Goal: Task Accomplishment & Management: Manage account settings

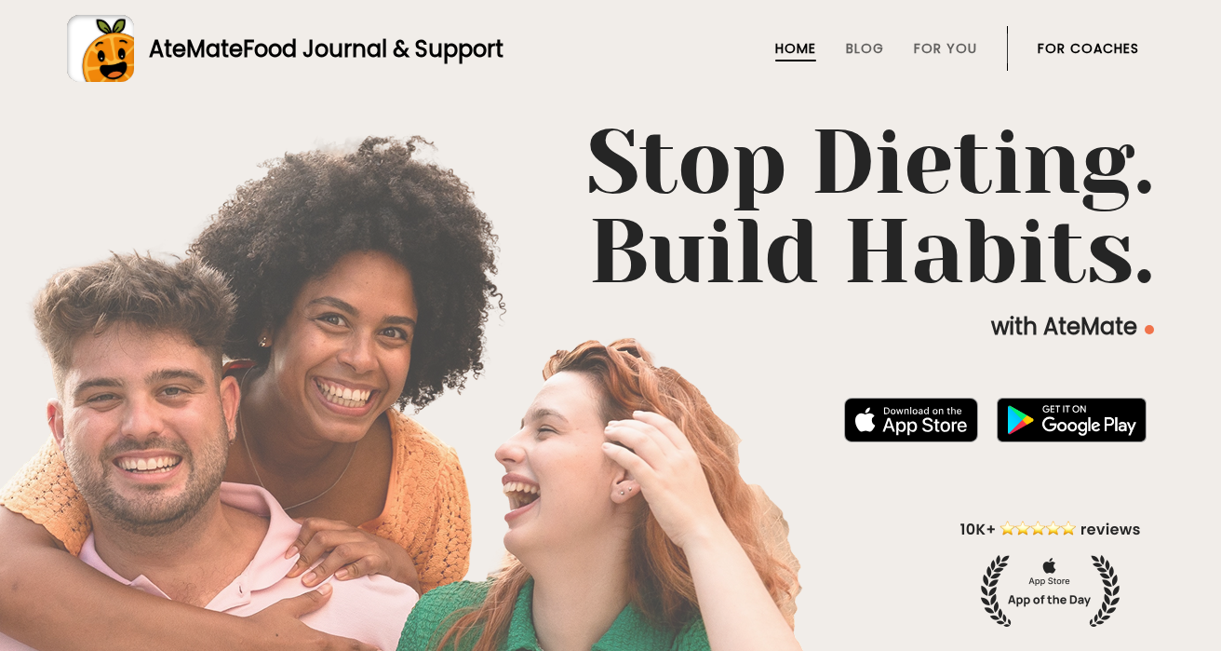
click at [1078, 52] on link "For Coaches" at bounding box center [1088, 48] width 101 height 15
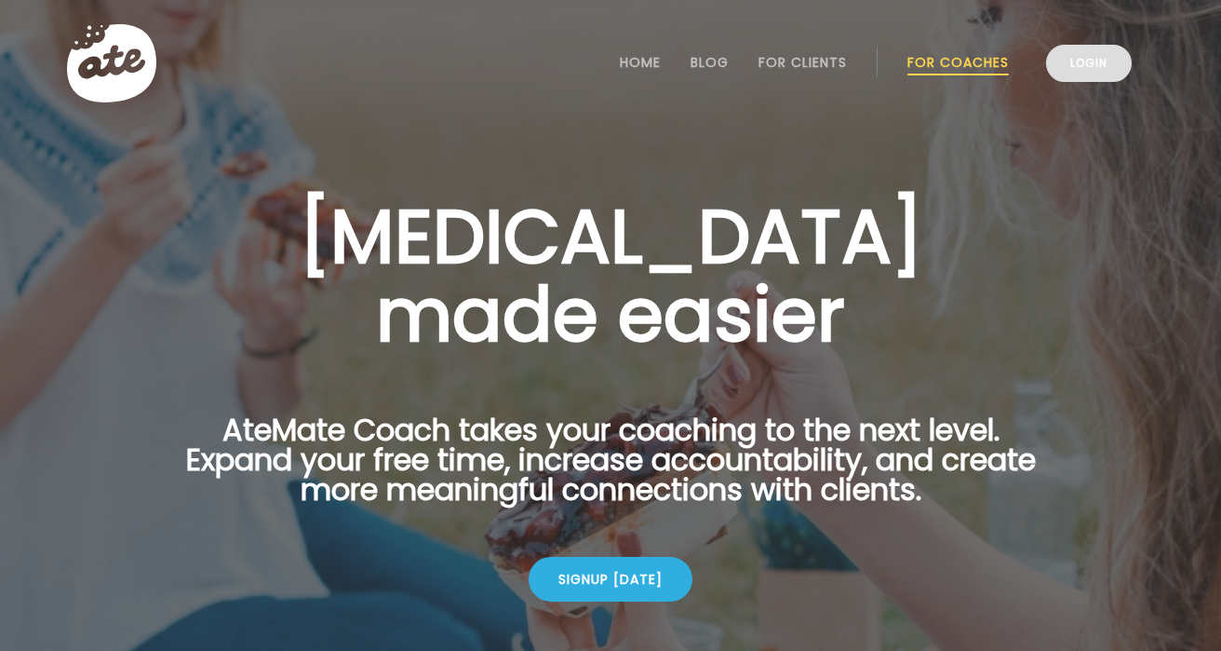
click at [1091, 75] on link "Login" at bounding box center [1089, 63] width 86 height 37
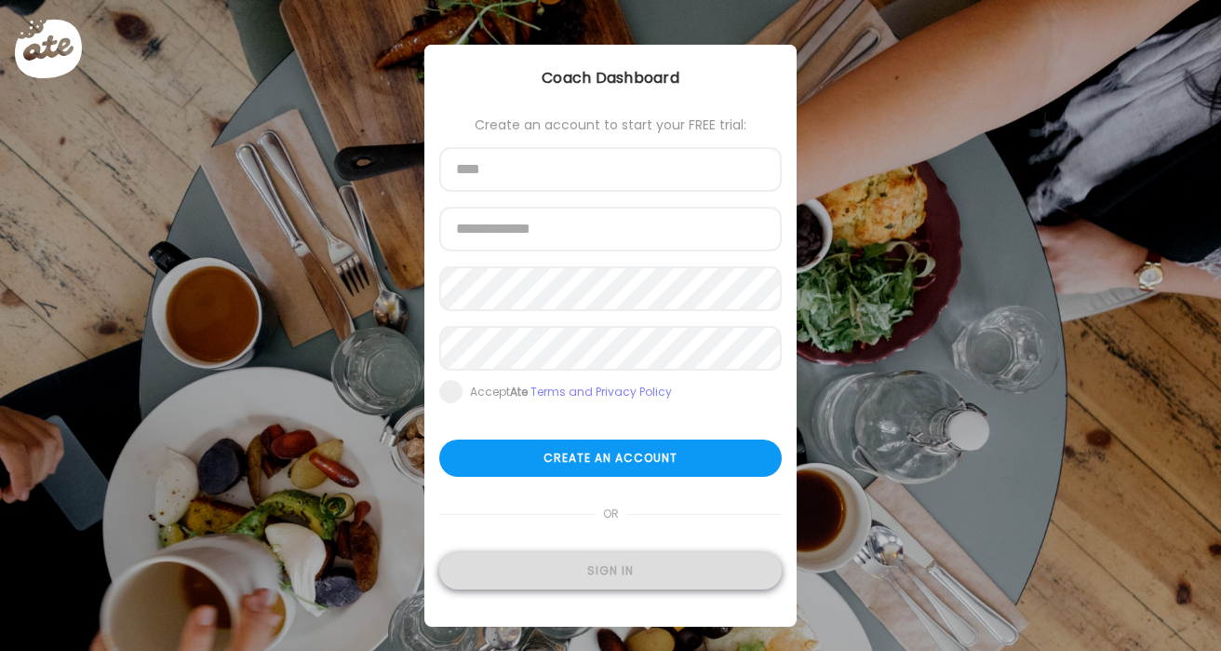
type input "**********"
click at [636, 581] on div "Sign in" at bounding box center [610, 570] width 342 height 37
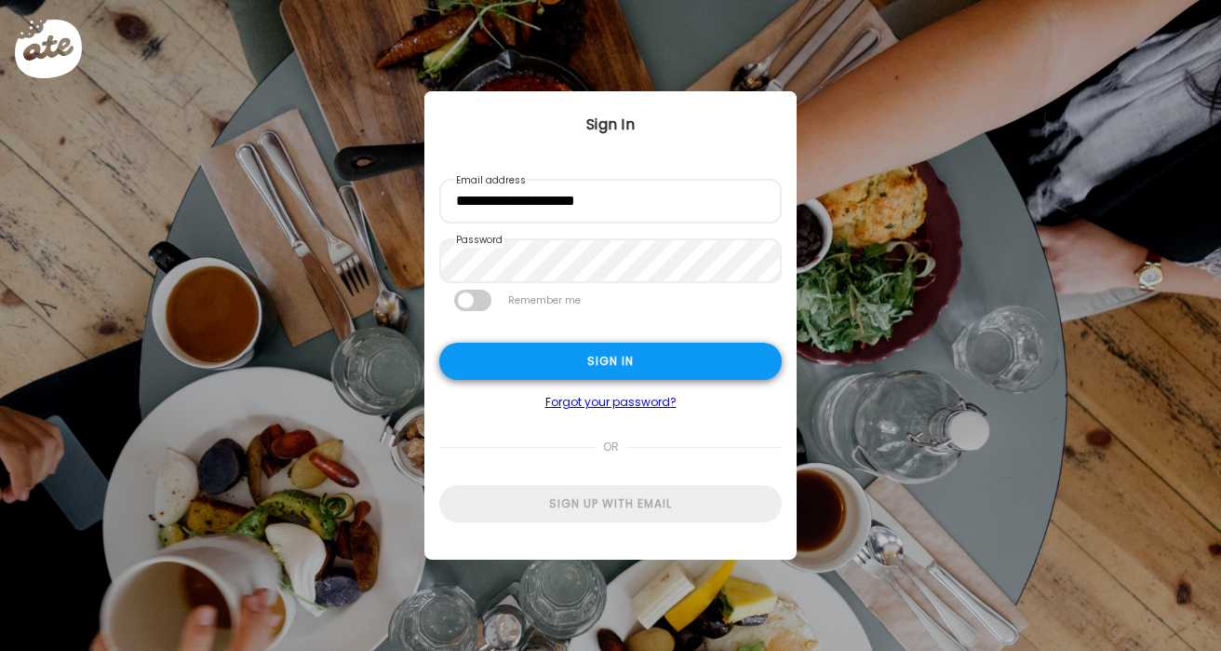
click at [572, 354] on div "Sign in" at bounding box center [610, 360] width 342 height 37
type input "**********"
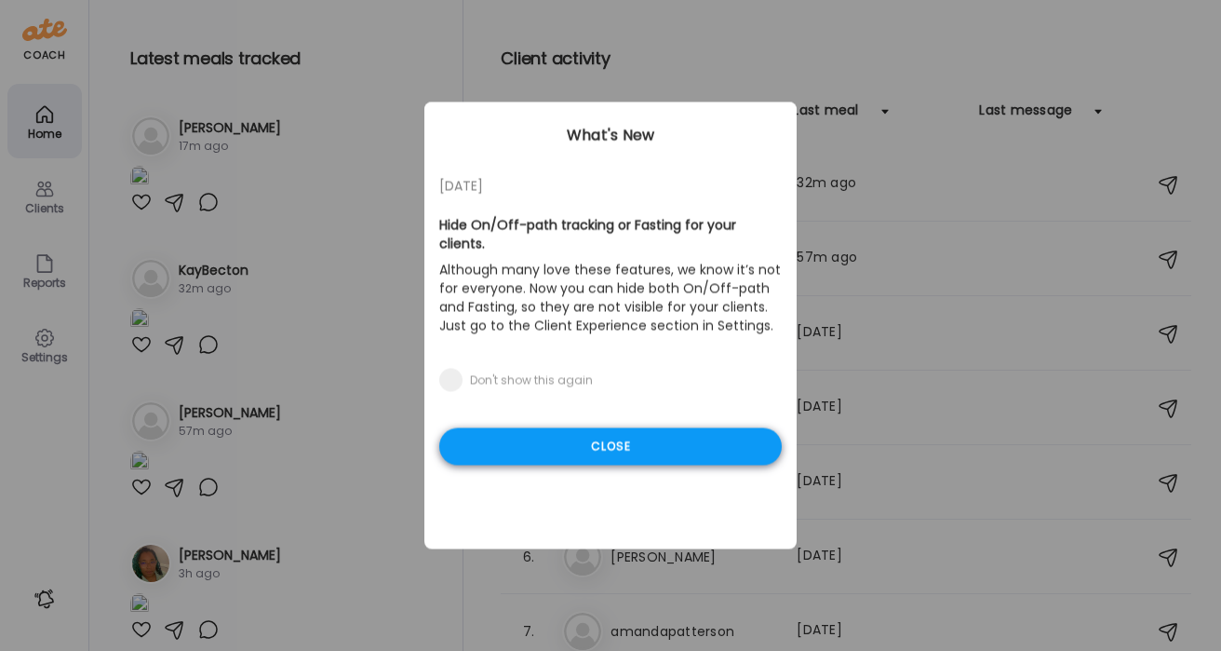
click at [656, 440] on div "Close" at bounding box center [610, 446] width 342 height 37
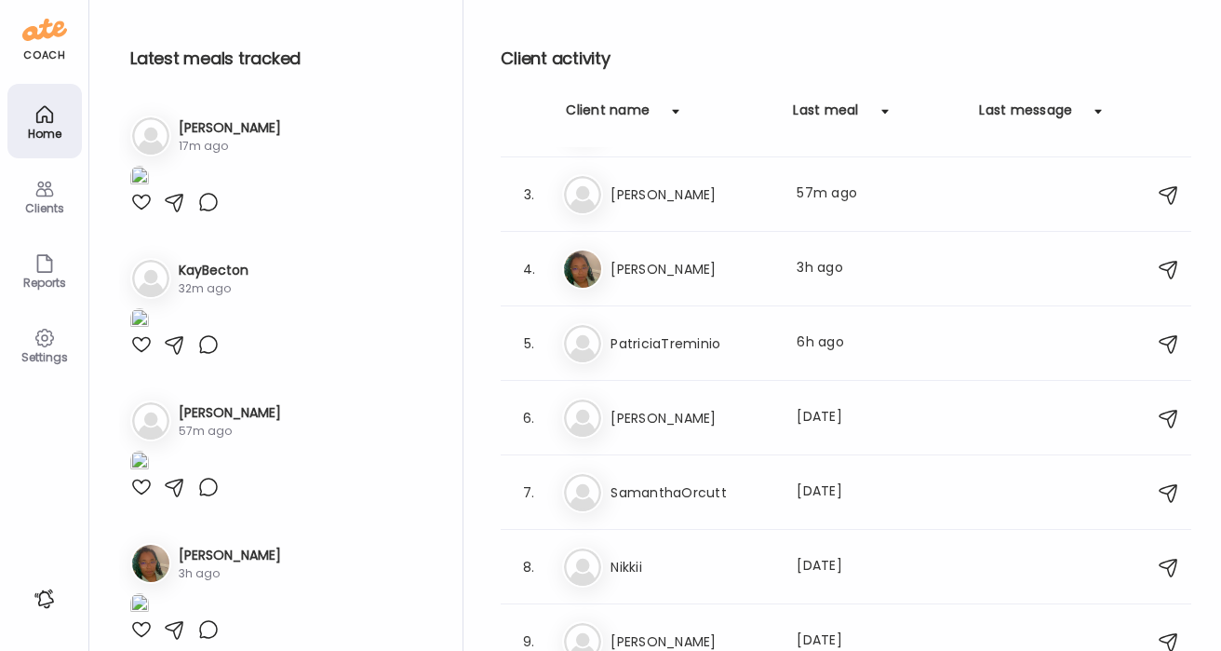
scroll to position [114, 0]
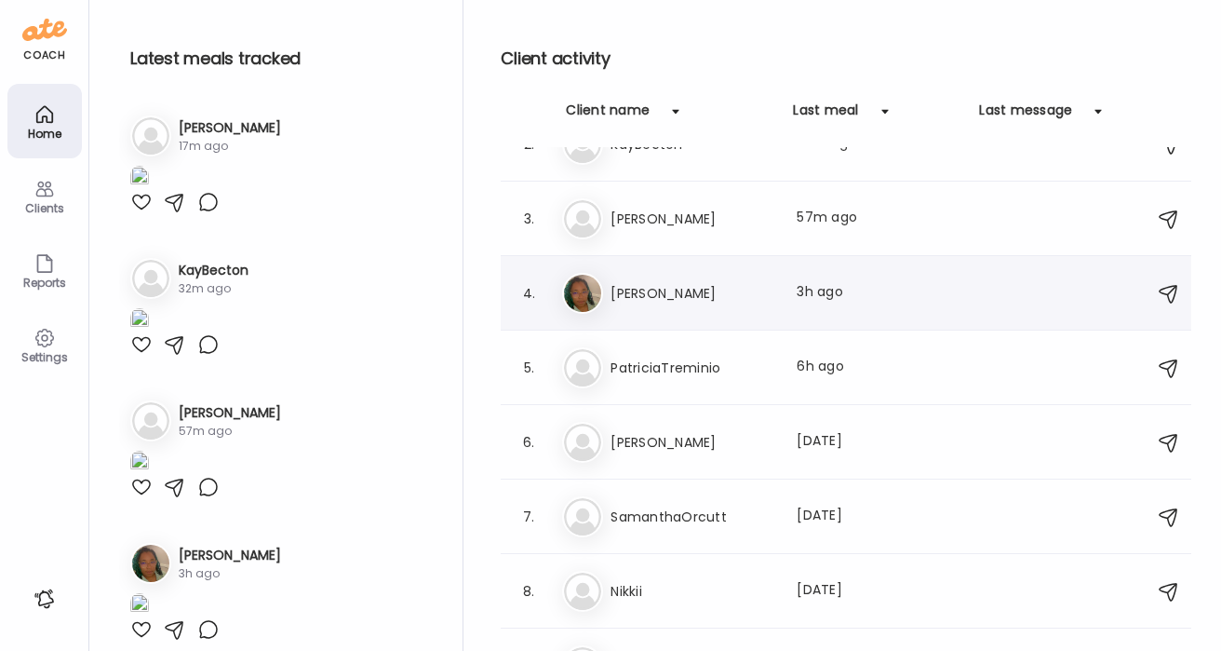
click at [677, 300] on h3 "[PERSON_NAME]" at bounding box center [693, 293] width 164 height 22
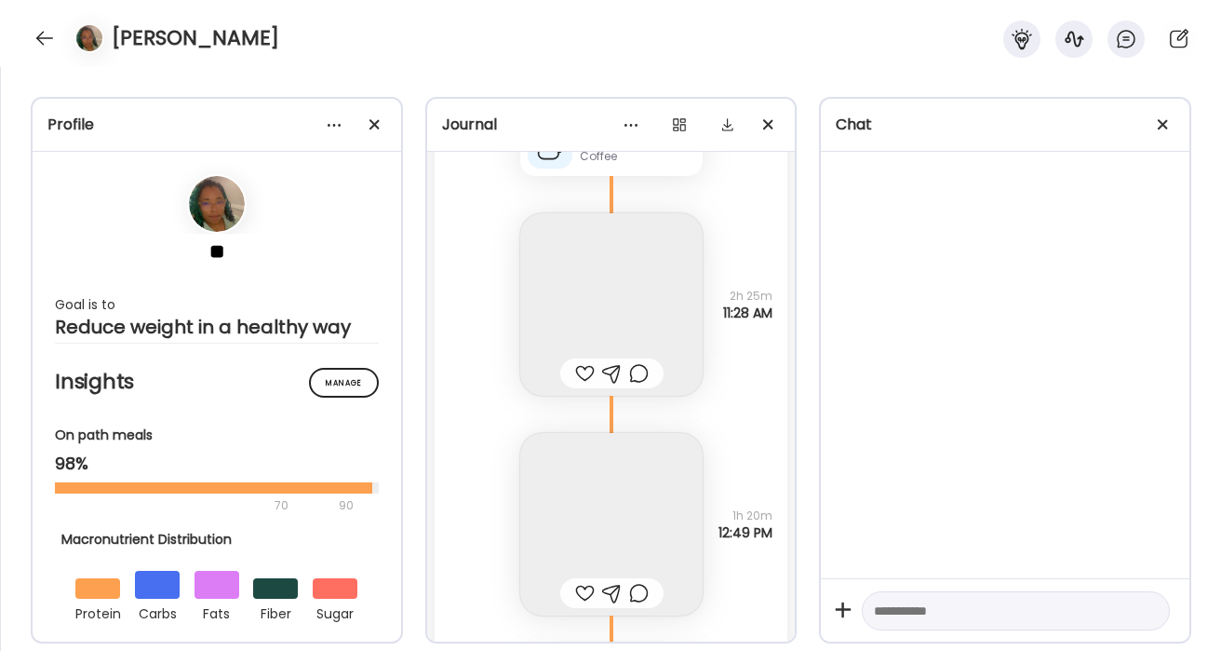
scroll to position [68003, 0]
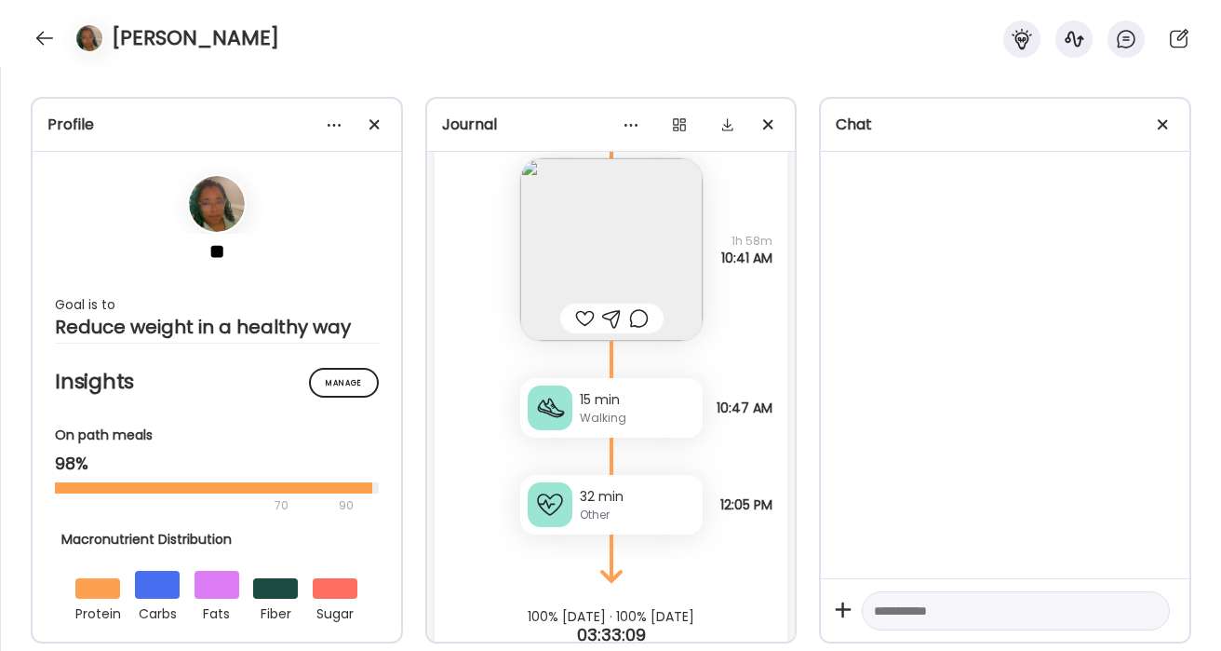
click at [656, 341] on img at bounding box center [611, 249] width 182 height 182
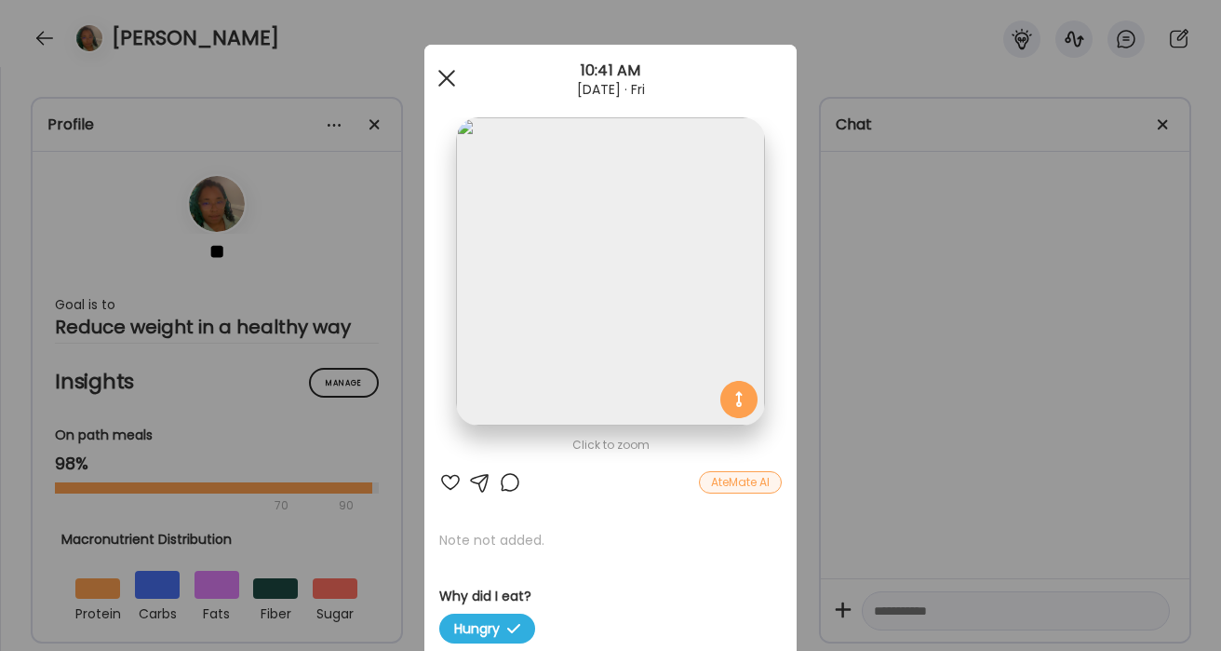
click at [452, 75] on div at bounding box center [446, 78] width 37 height 37
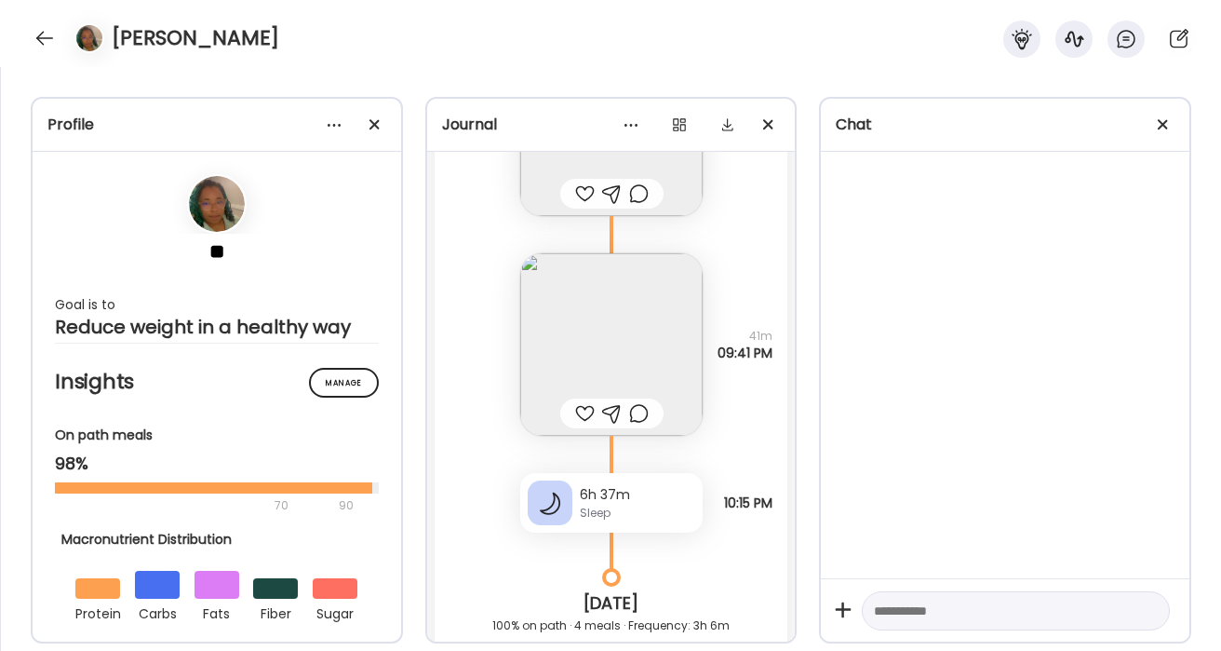
scroll to position [67013, 0]
click at [641, 310] on img at bounding box center [611, 345] width 182 height 182
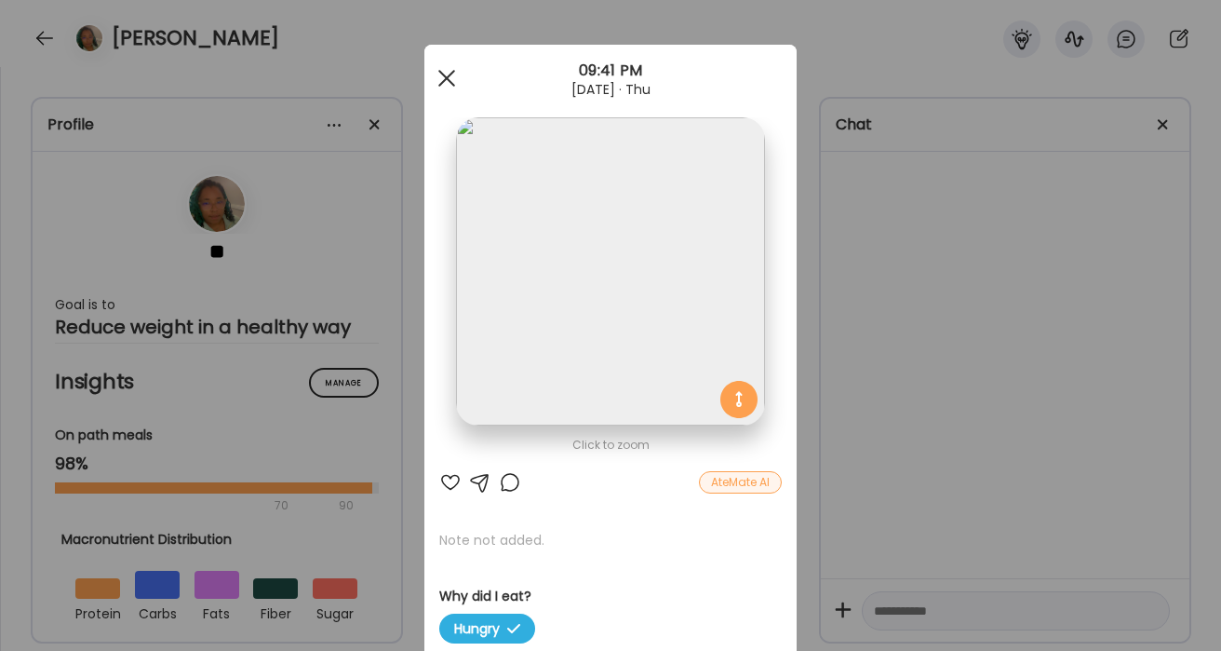
click at [451, 80] on div at bounding box center [446, 78] width 37 height 37
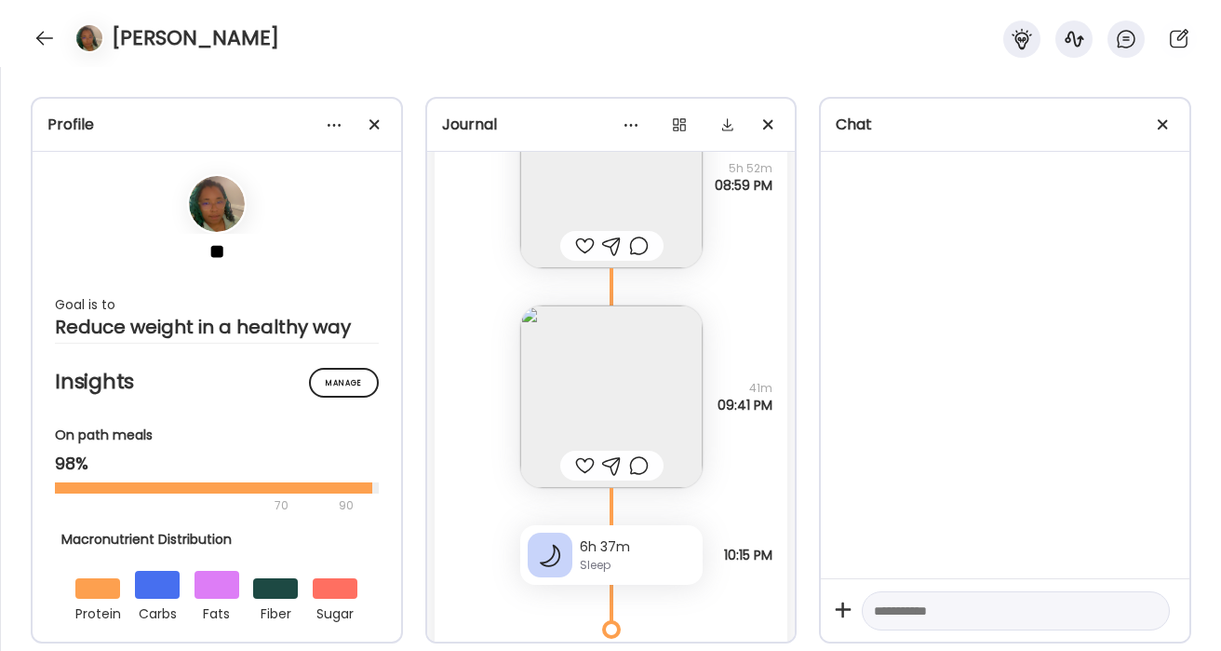
scroll to position [66963, 0]
click at [606, 558] on div "Sleep" at bounding box center [637, 564] width 115 height 17
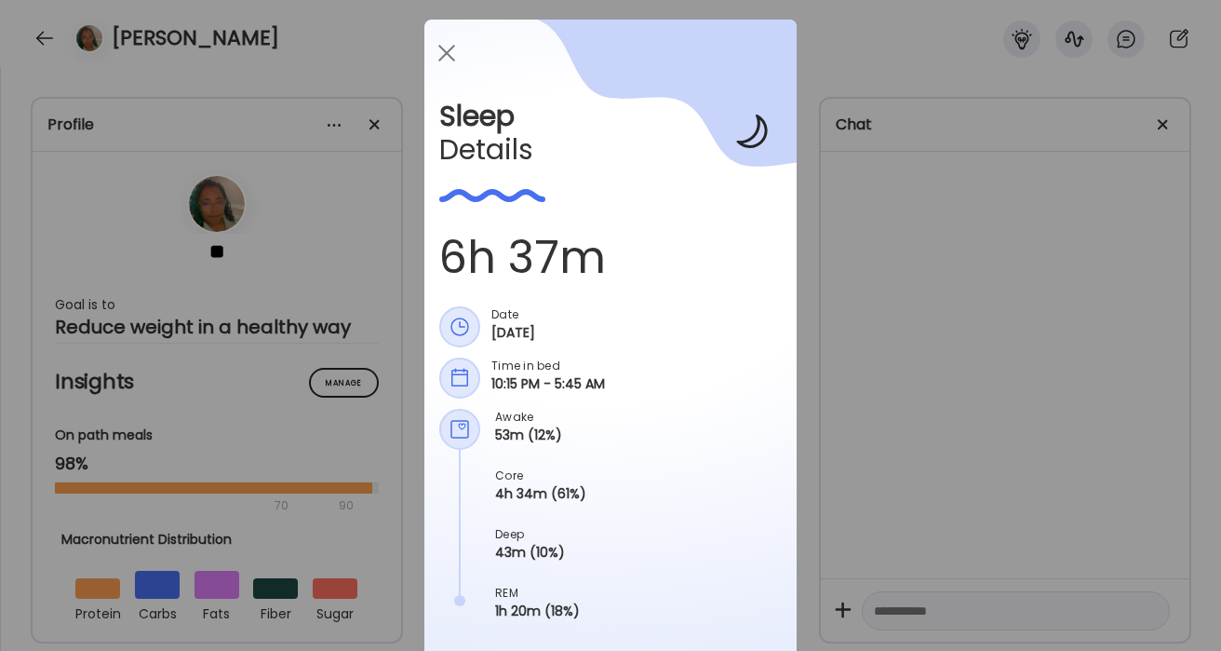
scroll to position [0, 0]
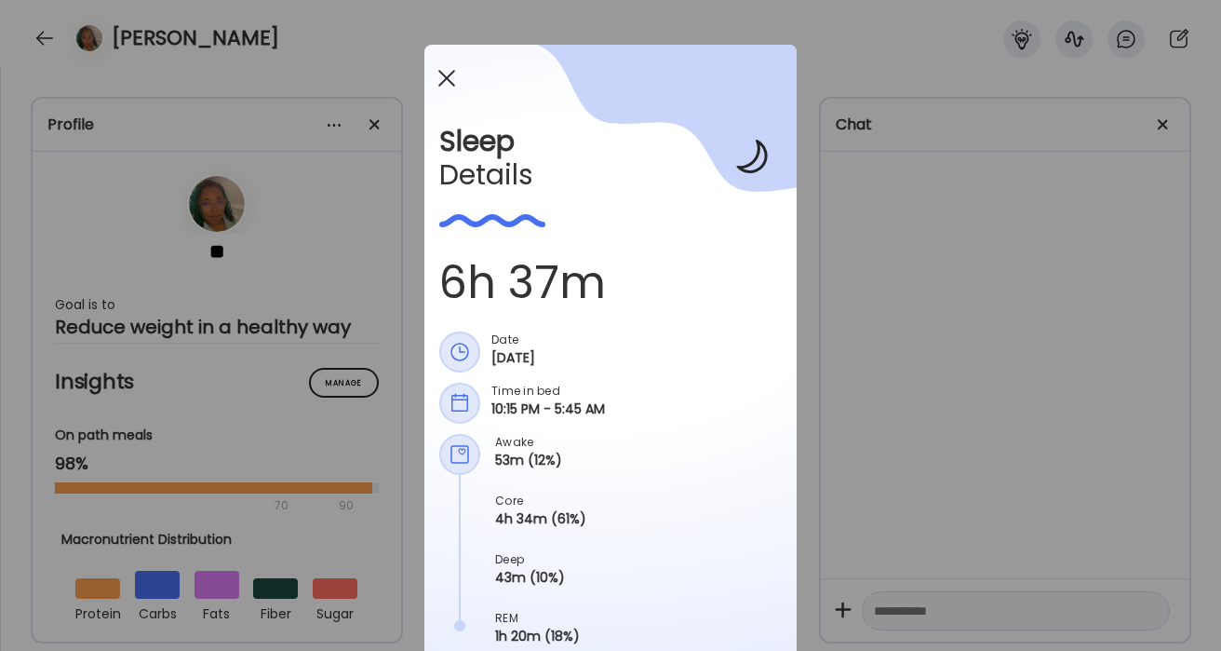
click at [450, 77] on div at bounding box center [446, 78] width 37 height 37
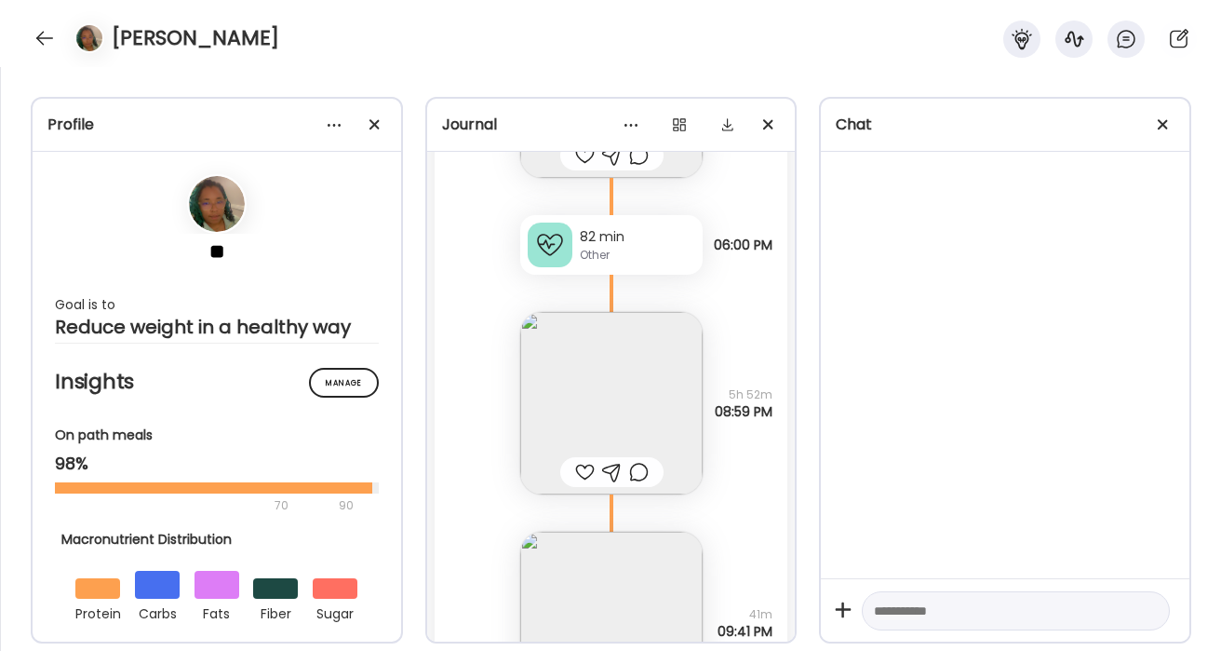
scroll to position [66739, 0]
click at [652, 239] on div "82 min" at bounding box center [637, 234] width 115 height 20
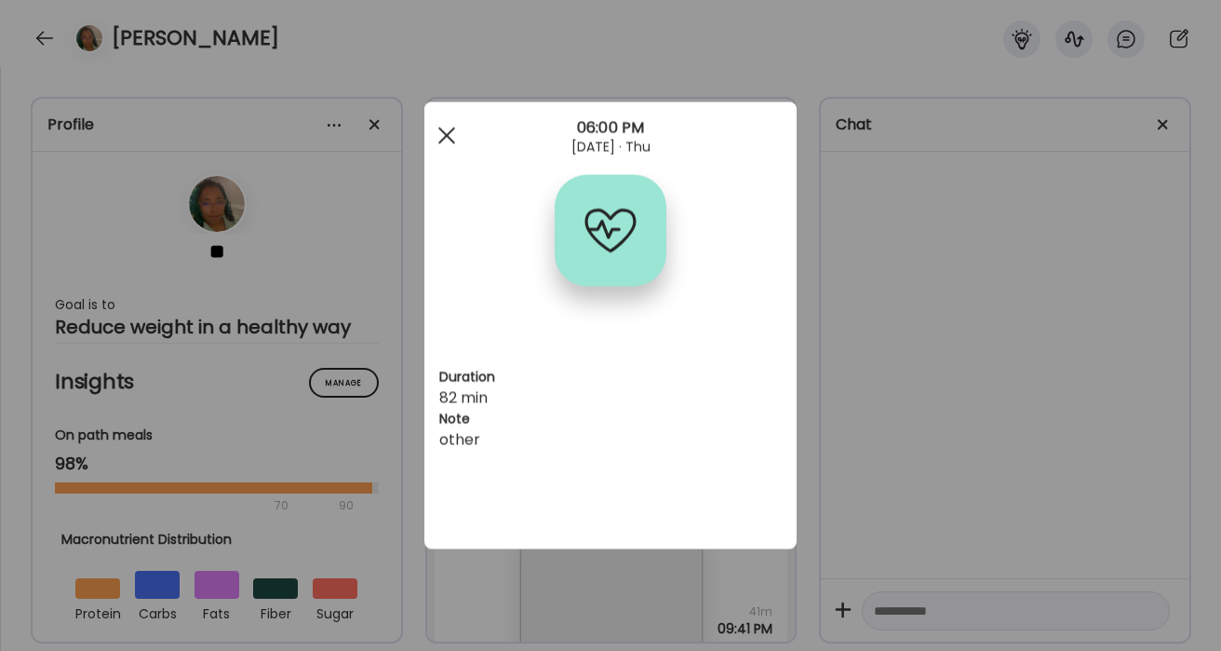
click at [450, 141] on span at bounding box center [446, 135] width 17 height 17
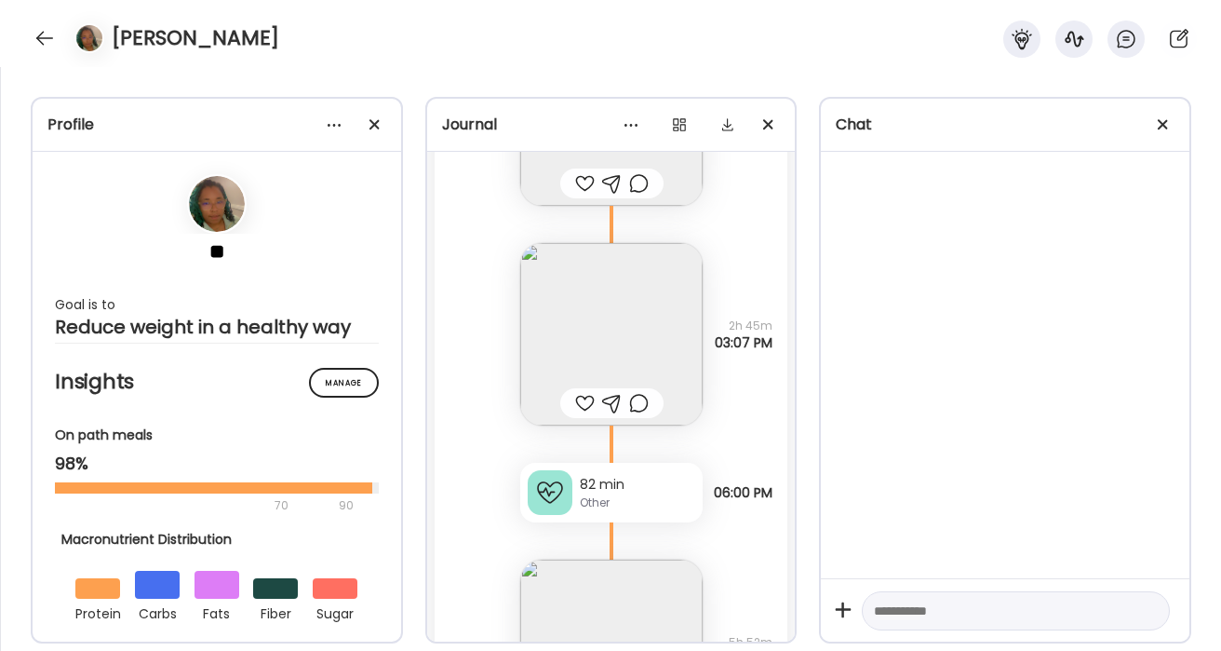
scroll to position [66484, 0]
click at [637, 334] on img at bounding box center [611, 339] width 182 height 182
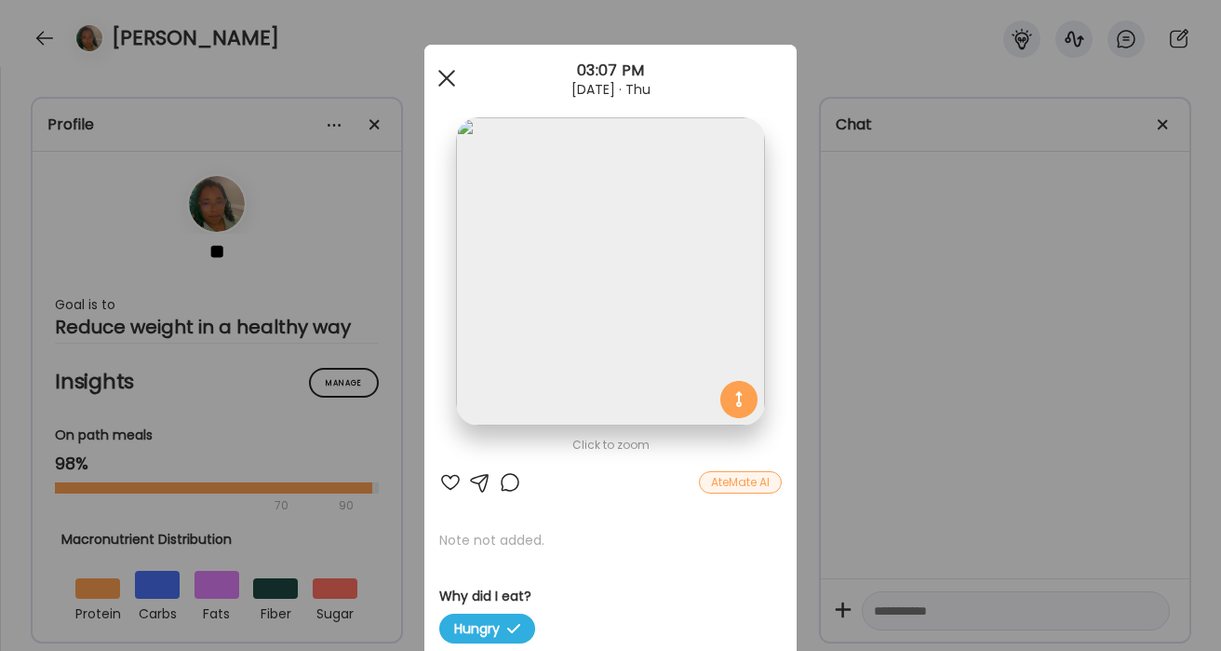
click at [440, 76] on div at bounding box center [446, 78] width 37 height 37
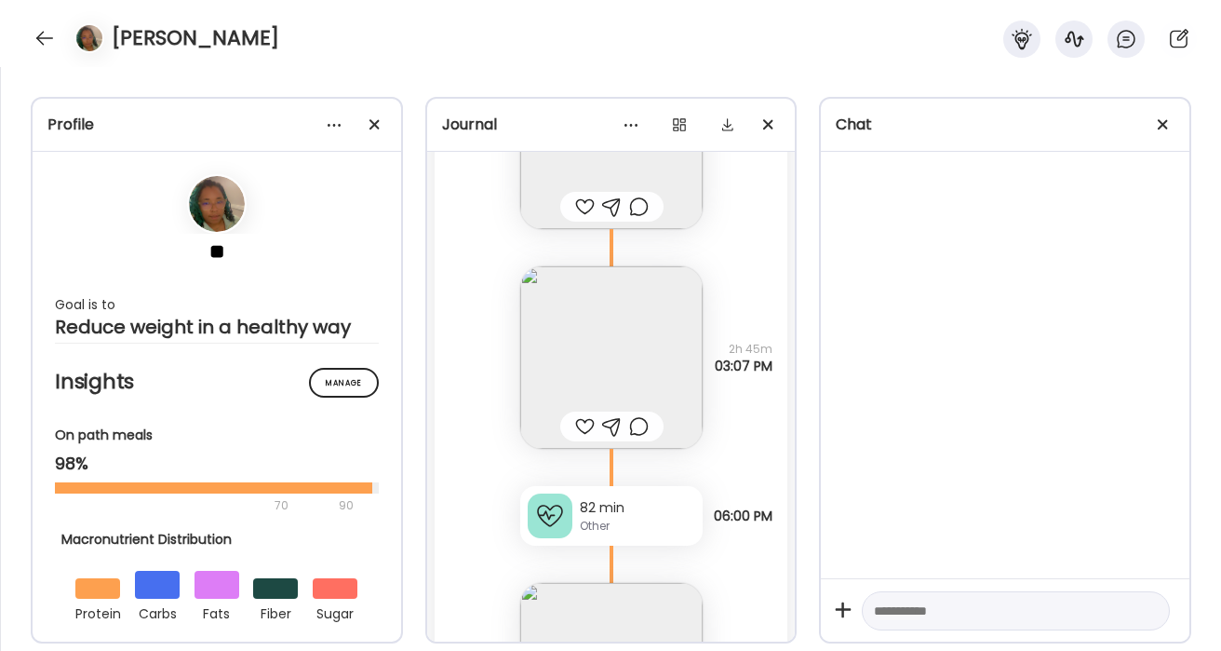
scroll to position [66466, 0]
click at [547, 330] on img at bounding box center [611, 356] width 182 height 182
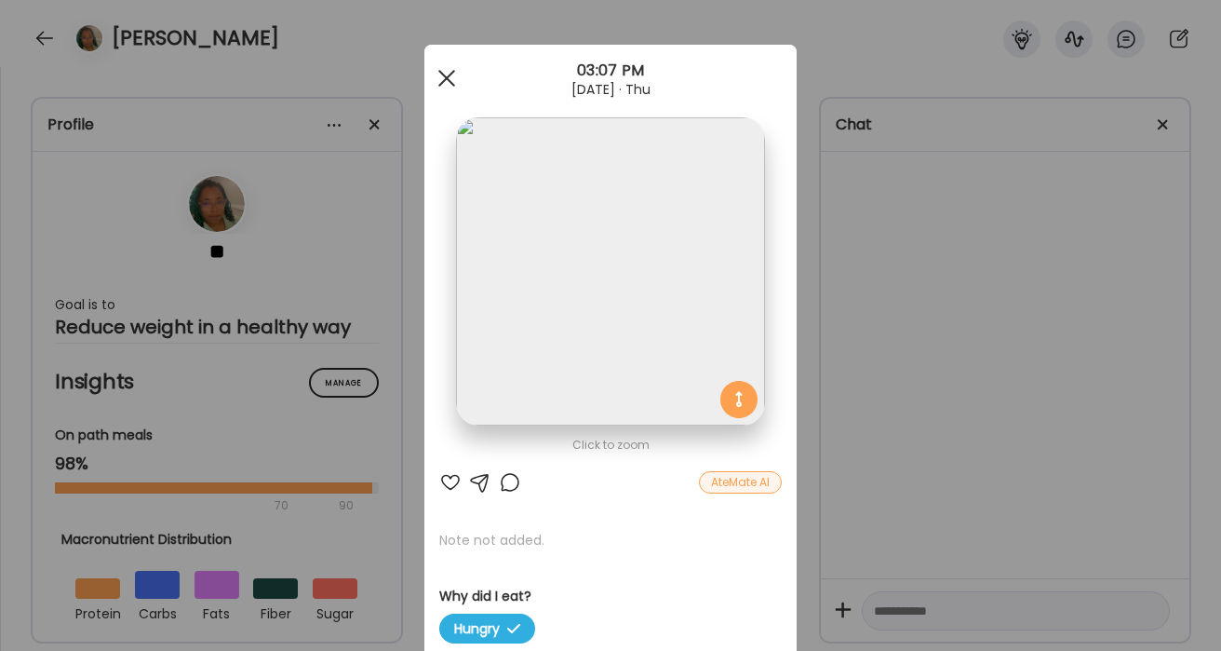
click at [451, 80] on div at bounding box center [446, 78] width 37 height 37
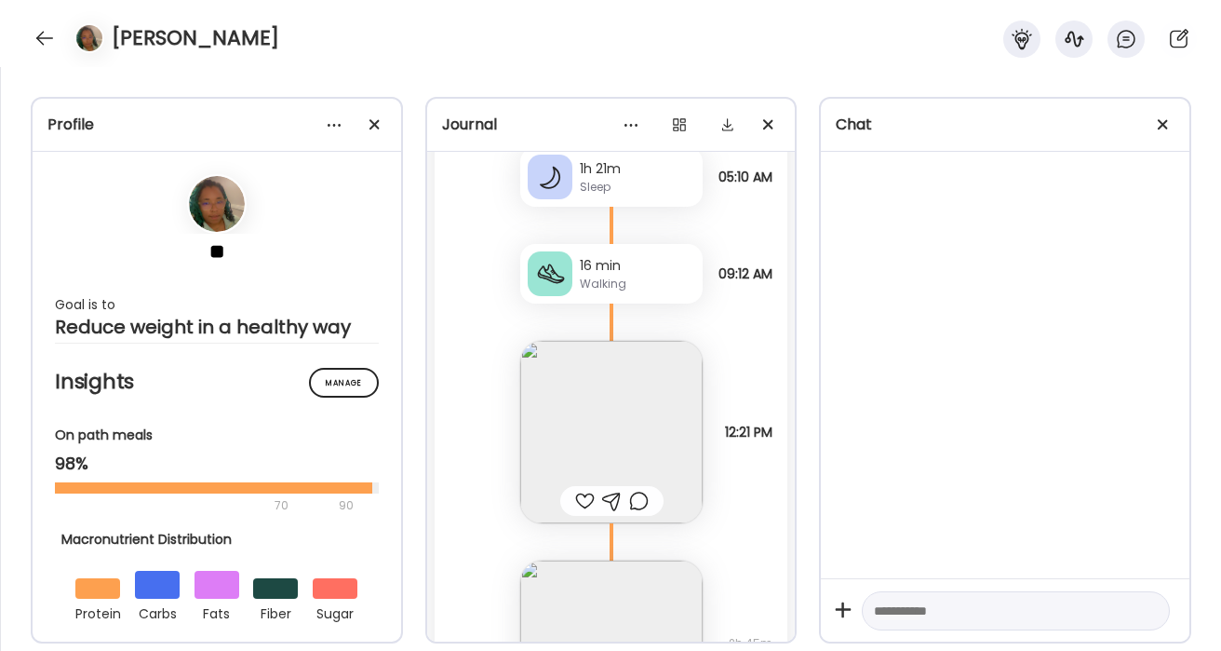
scroll to position [66170, 0]
click at [642, 407] on img at bounding box center [611, 433] width 182 height 182
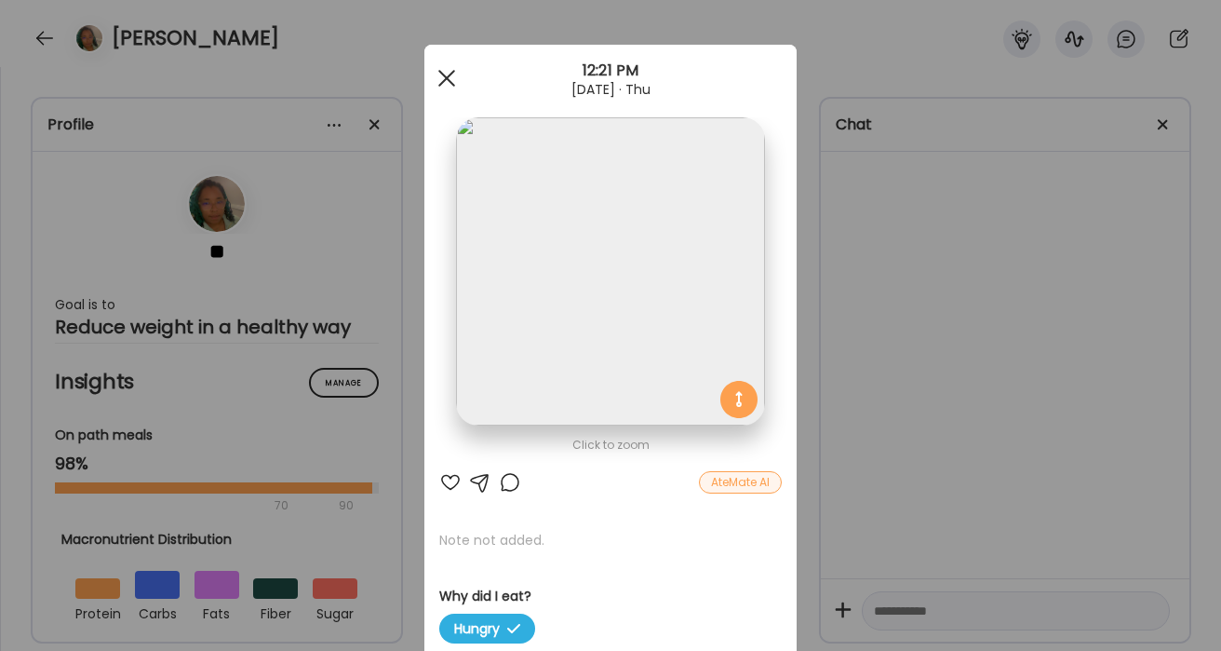
click at [446, 78] on span at bounding box center [446, 78] width 17 height 17
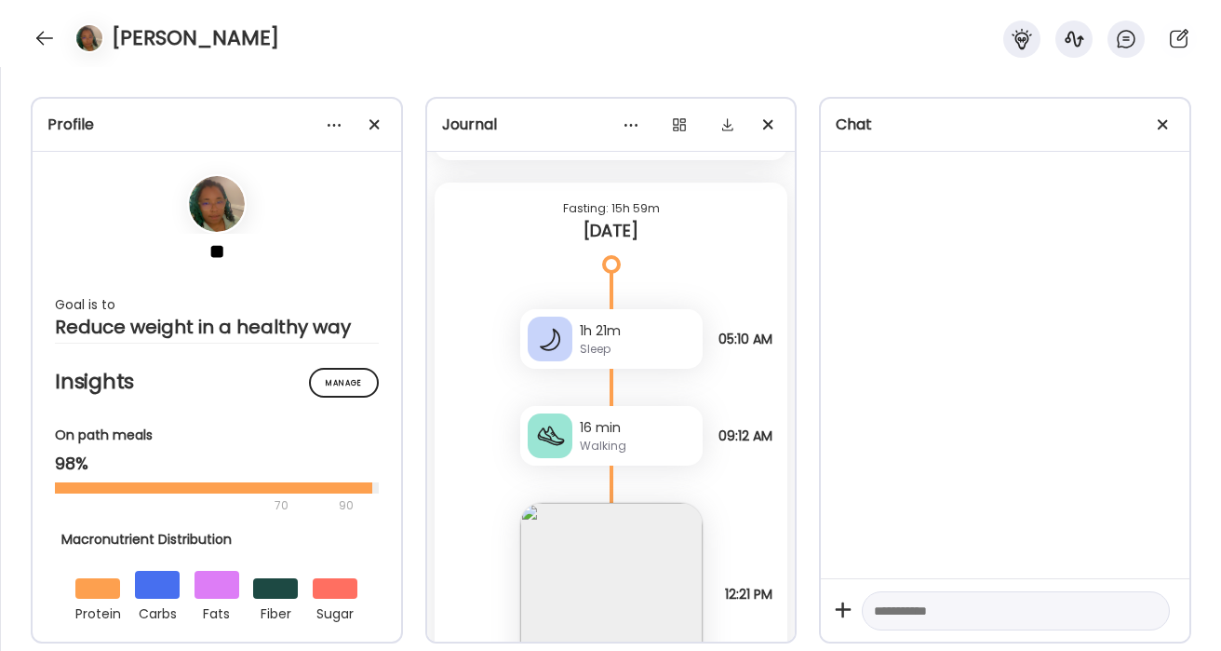
scroll to position [66012, 0]
click at [618, 348] on div "Sleep" at bounding box center [637, 346] width 115 height 17
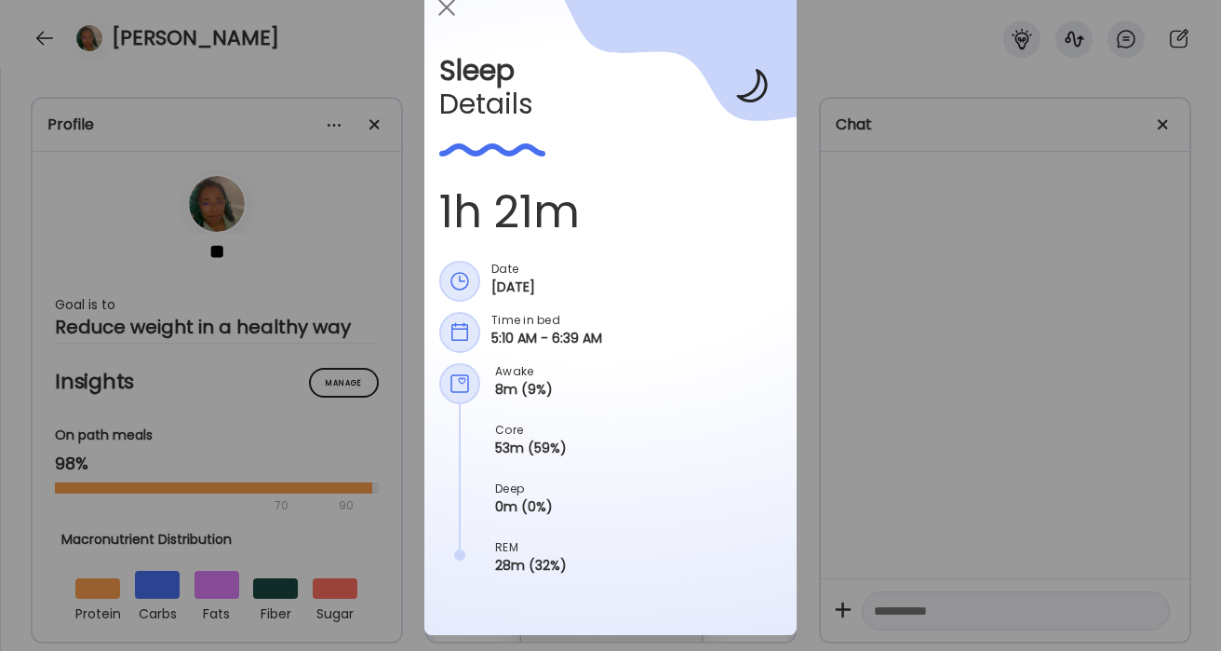
scroll to position [75, 0]
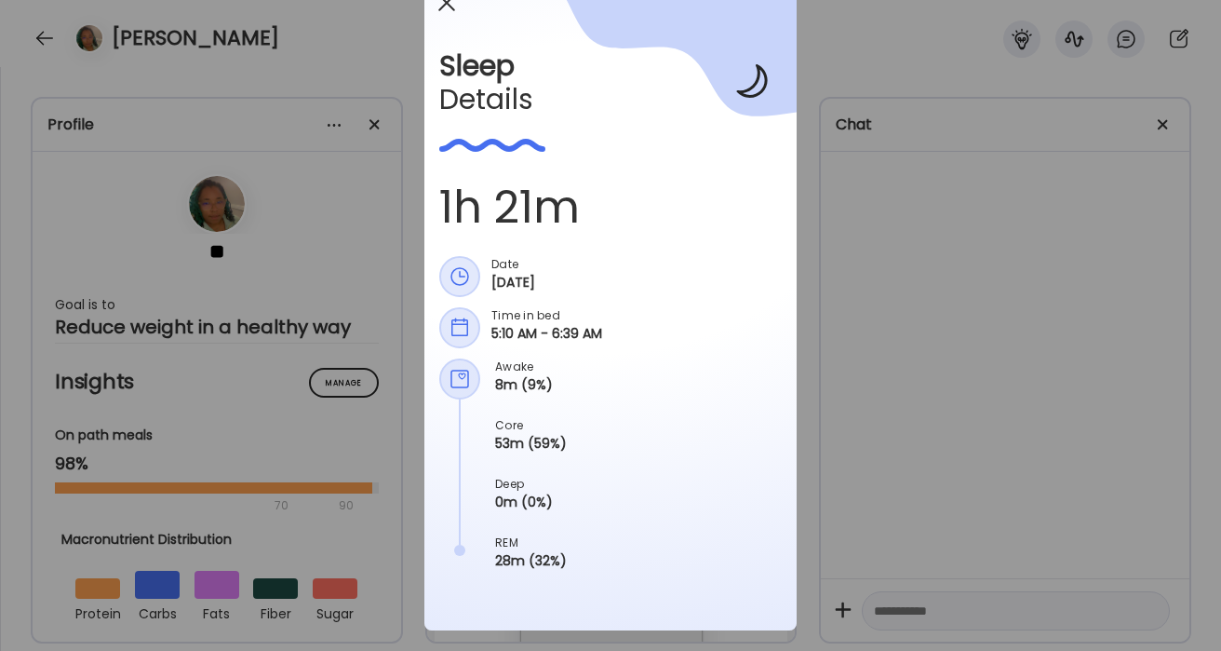
click at [442, 13] on div at bounding box center [446, 2] width 37 height 37
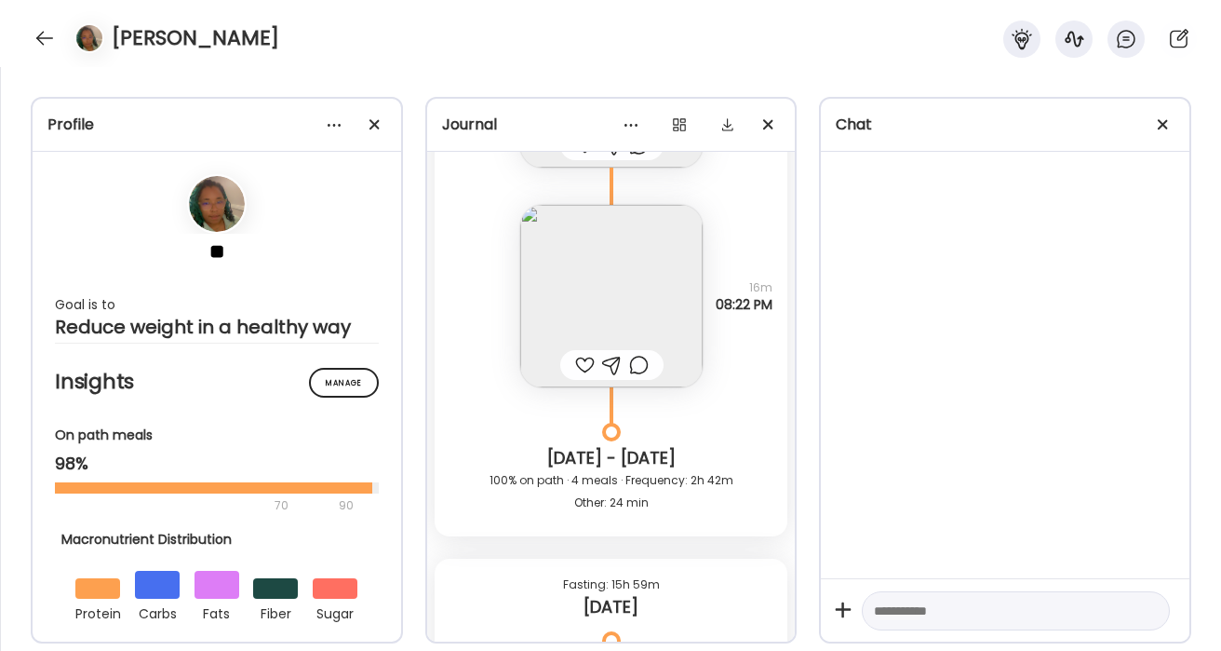
scroll to position [65629, 0]
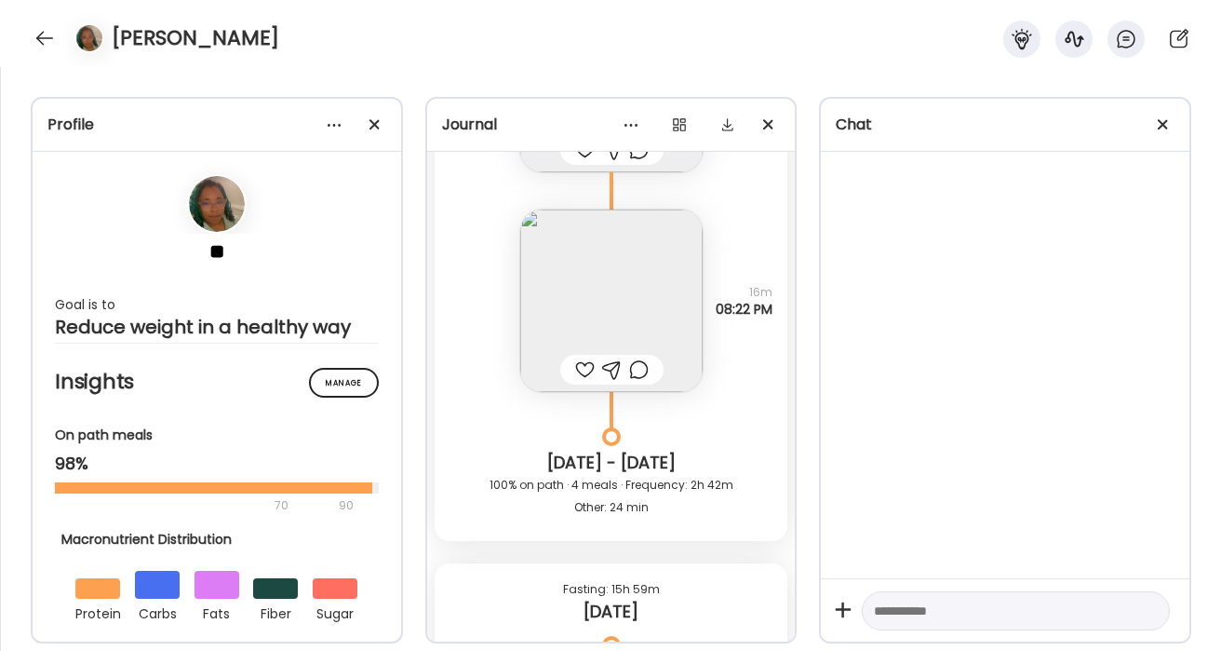
click at [634, 295] on img at bounding box center [611, 300] width 182 height 182
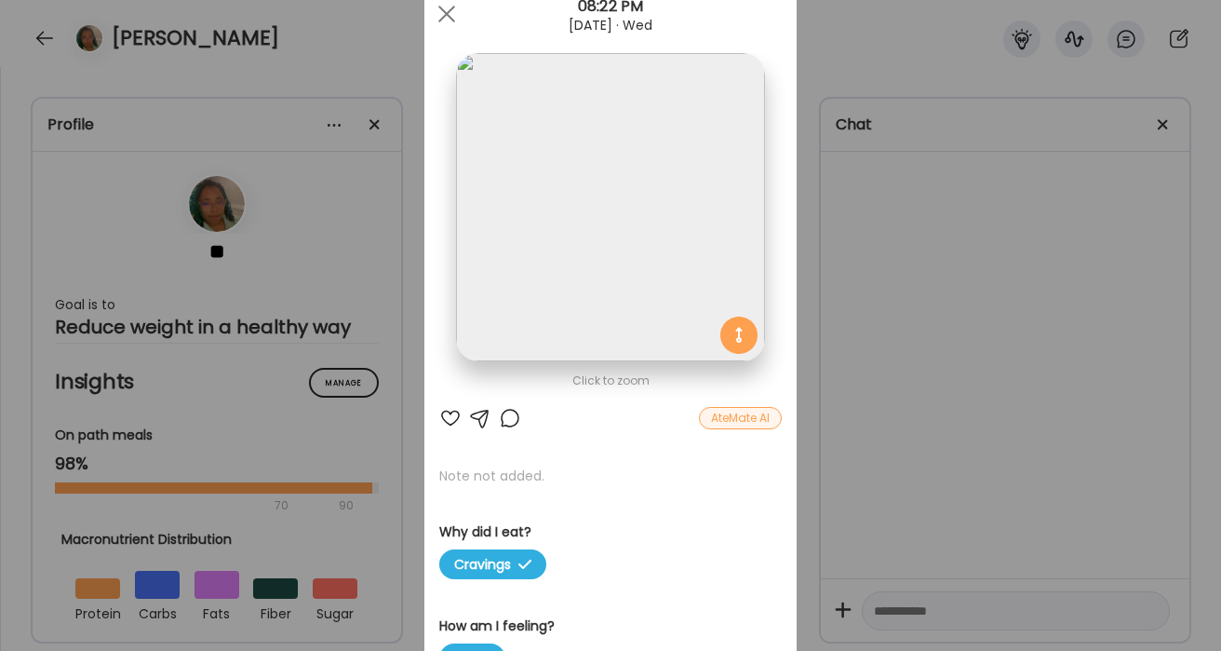
scroll to position [57, 0]
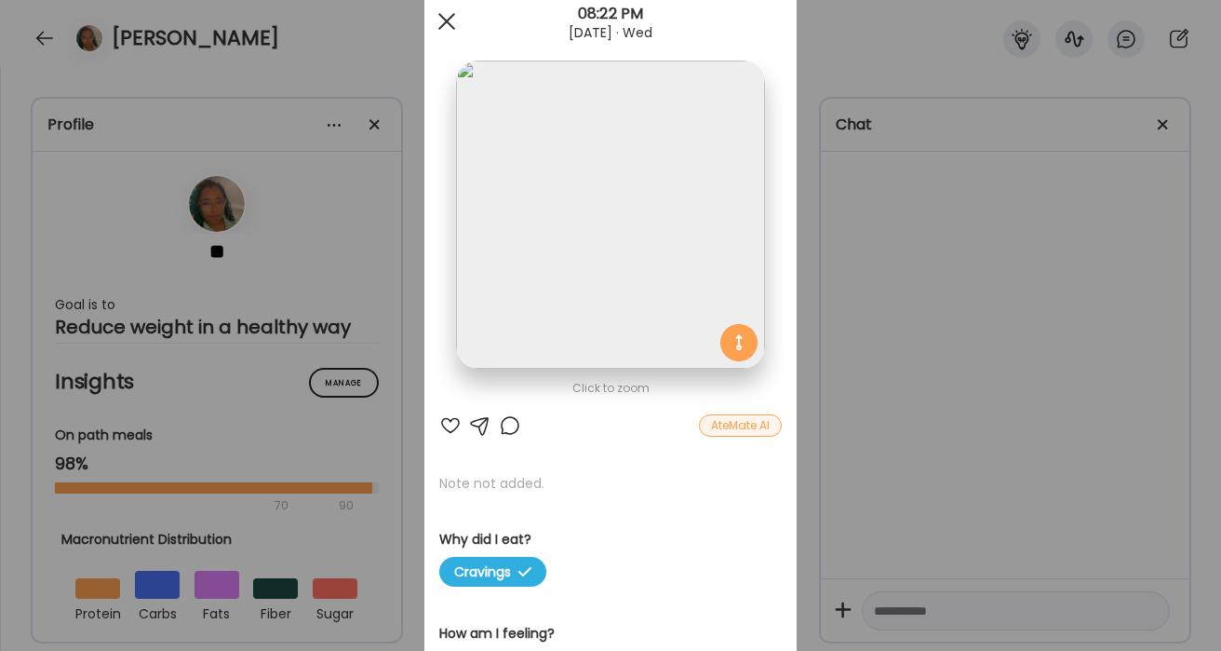
click at [453, 29] on span at bounding box center [446, 21] width 17 height 17
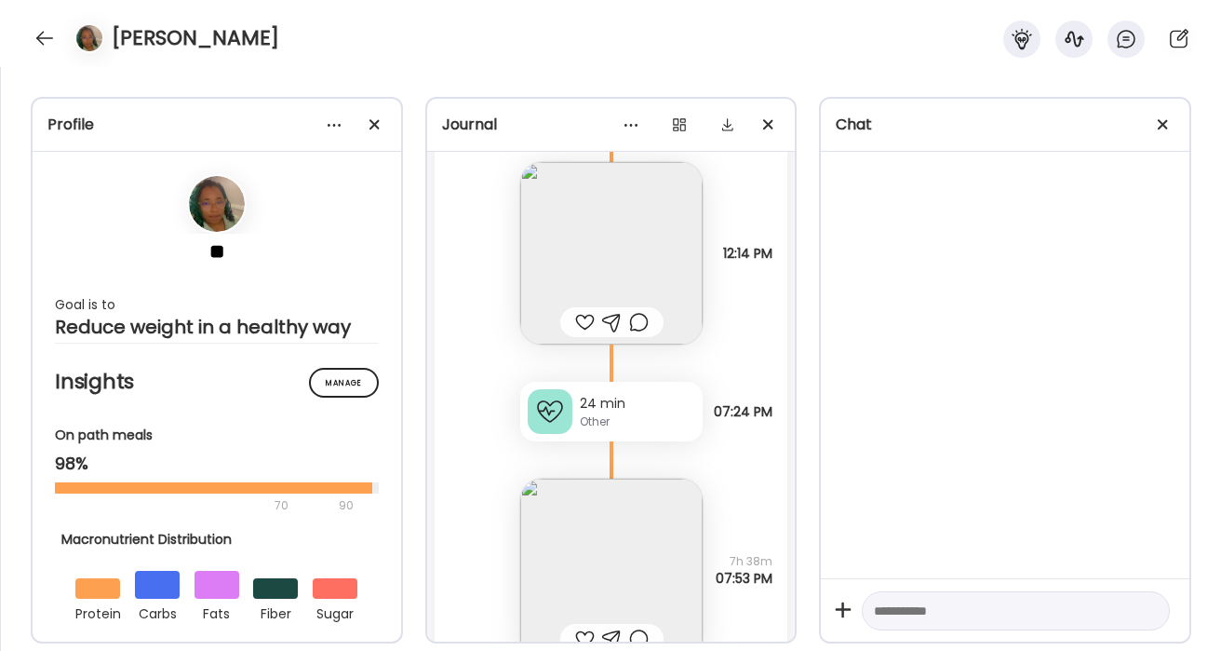
scroll to position [64909, 0]
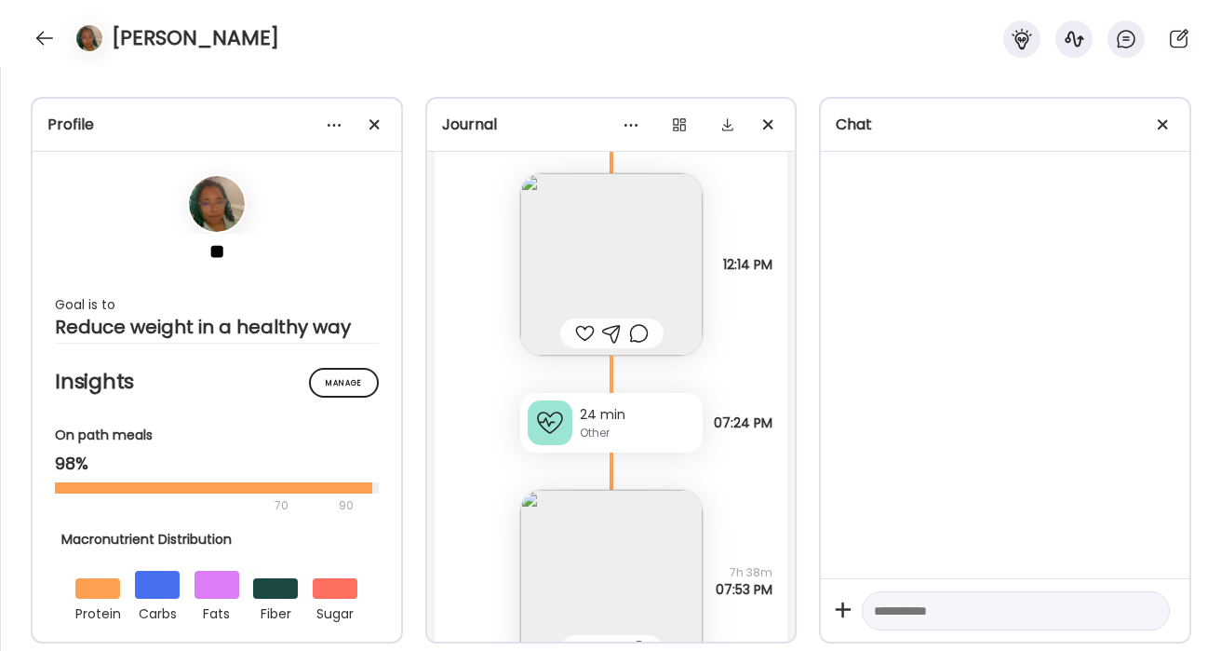
click at [638, 271] on img at bounding box center [611, 264] width 182 height 182
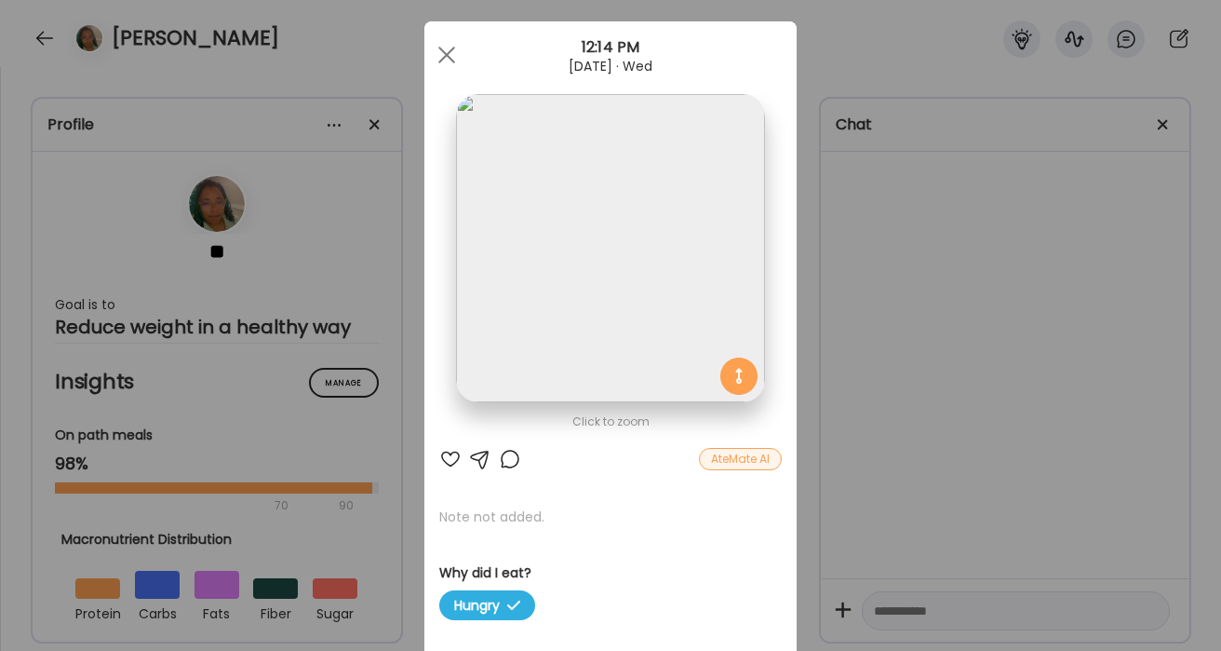
scroll to position [0, 0]
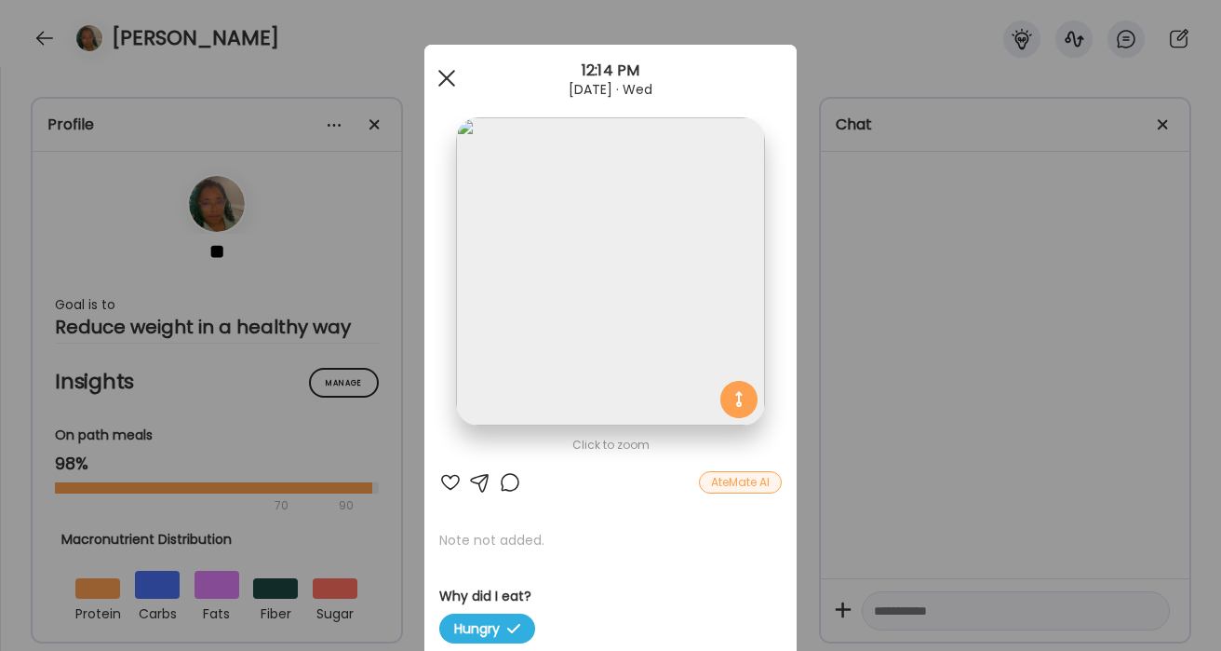
click at [441, 75] on div at bounding box center [446, 78] width 37 height 37
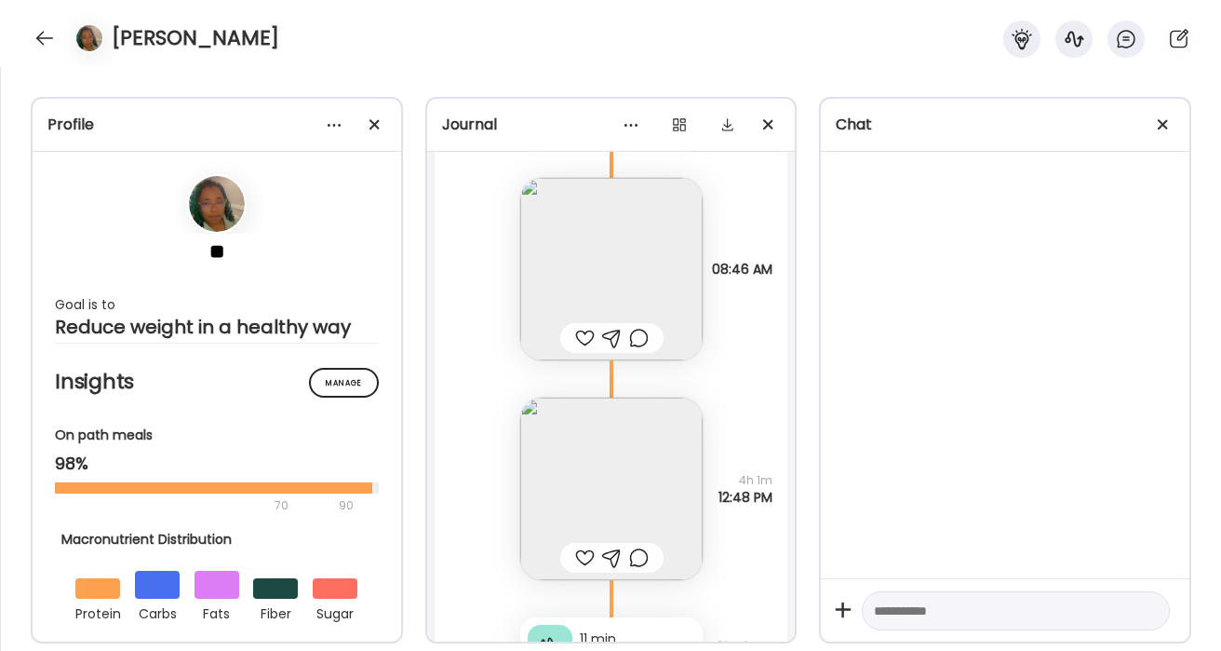
scroll to position [63912, 0]
click at [625, 265] on img at bounding box center [611, 271] width 182 height 182
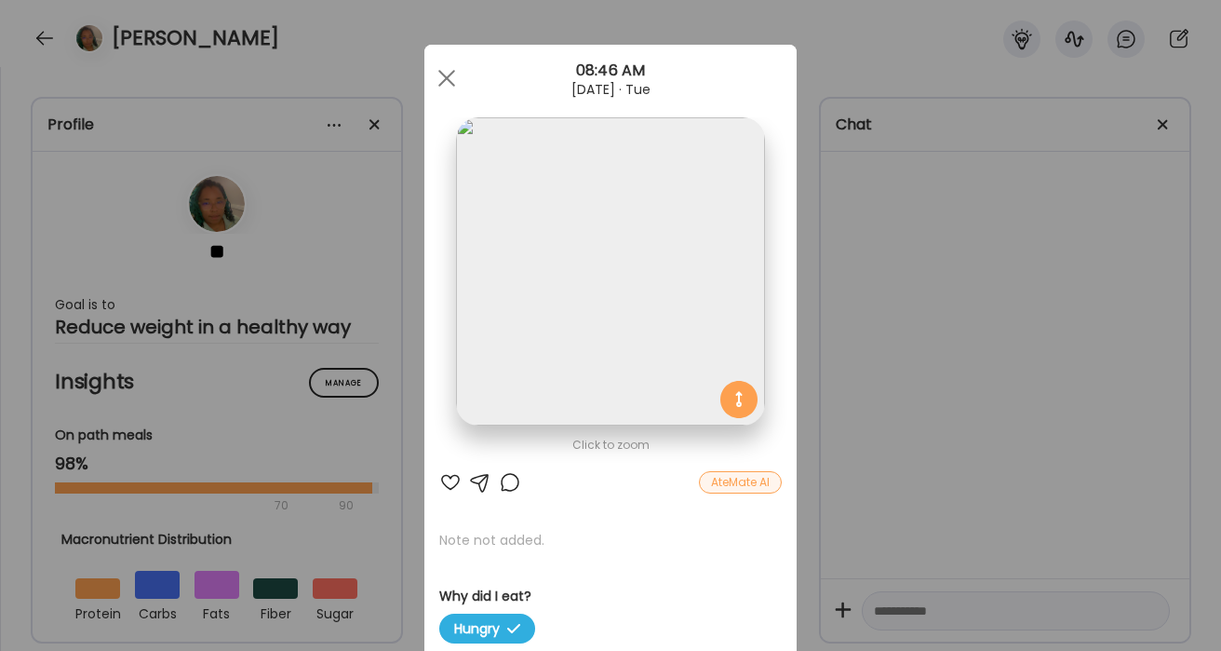
scroll to position [1, 0]
click at [451, 76] on div at bounding box center [446, 77] width 37 height 37
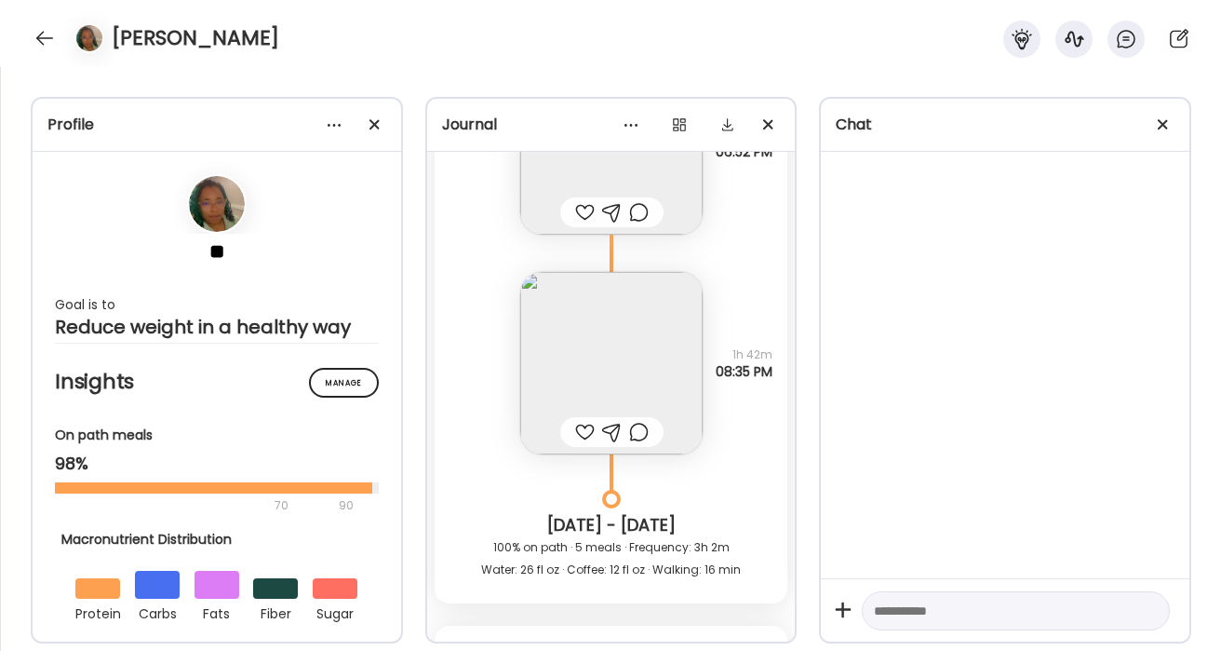
scroll to position [63339, 0]
click at [618, 387] on img at bounding box center [611, 364] width 182 height 182
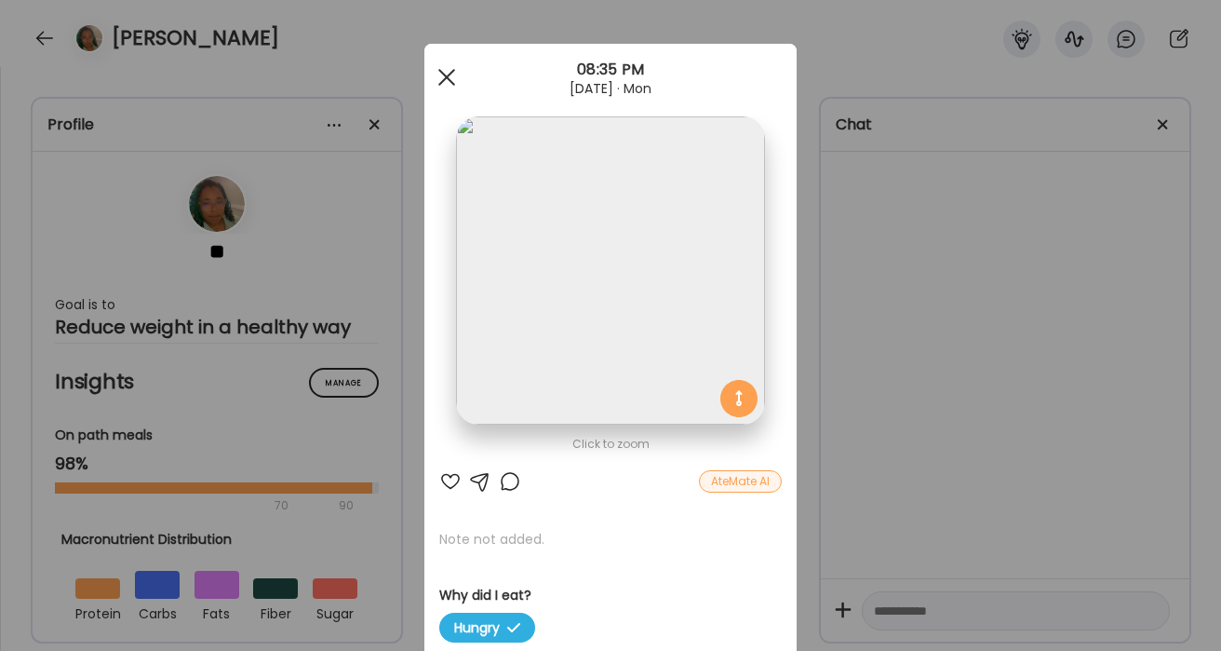
click at [448, 80] on div at bounding box center [446, 77] width 37 height 37
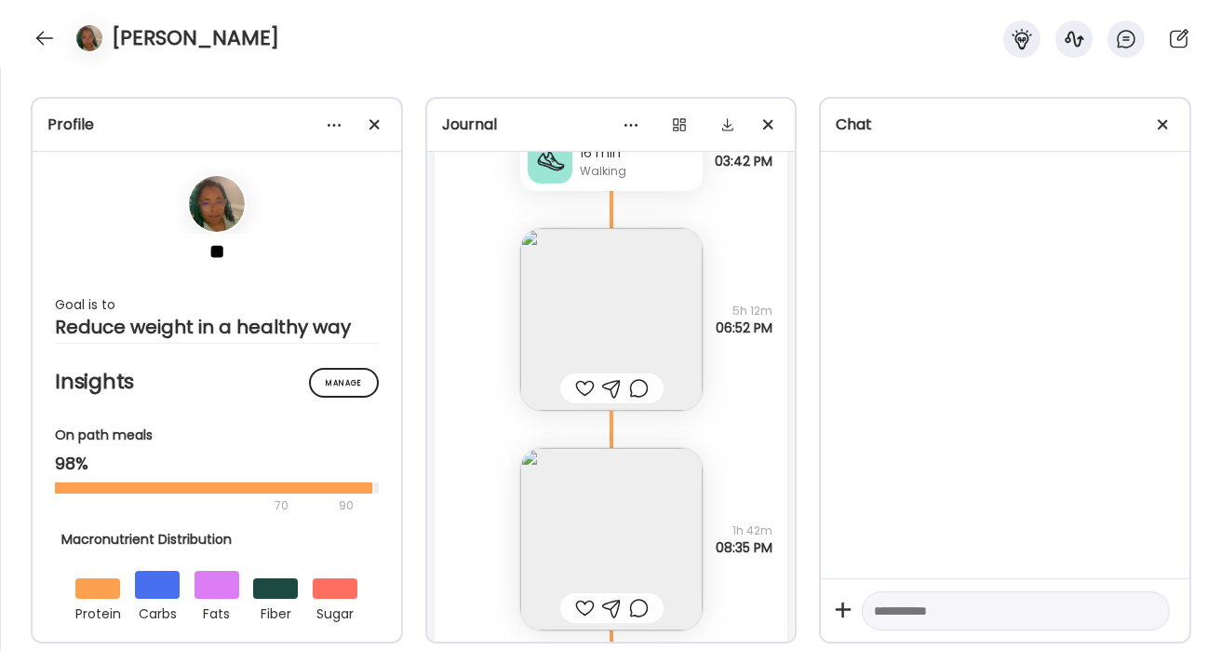
scroll to position [63169, 0]
click at [628, 311] on img at bounding box center [611, 314] width 182 height 182
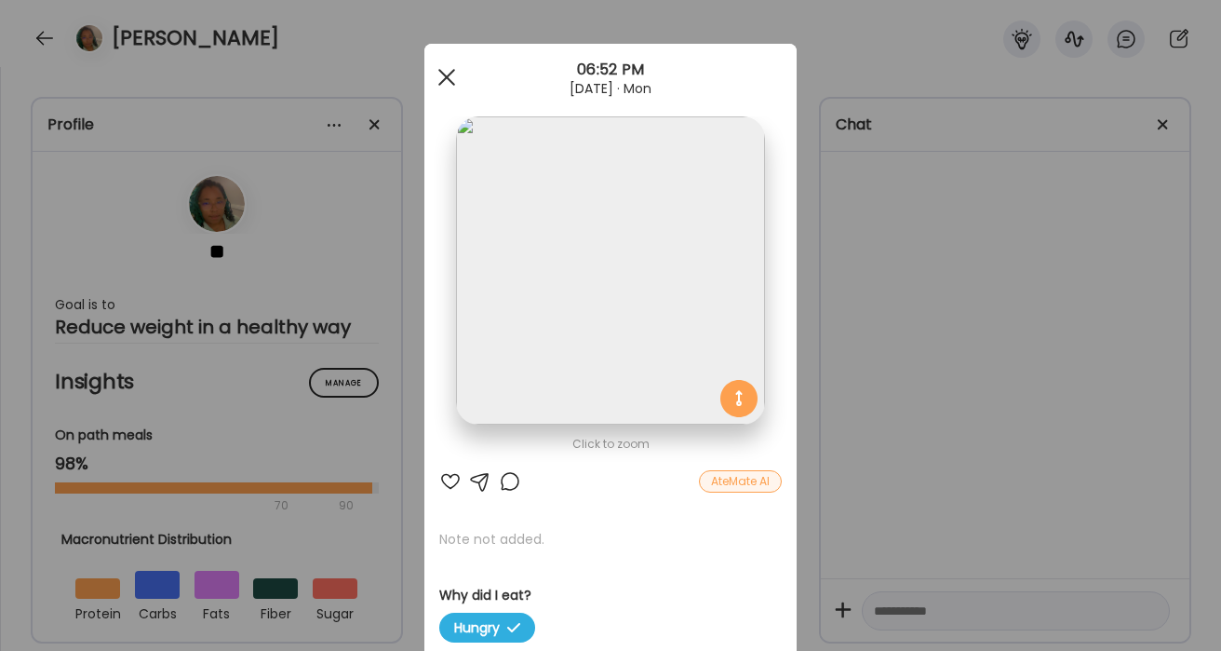
click at [442, 83] on div at bounding box center [446, 77] width 37 height 37
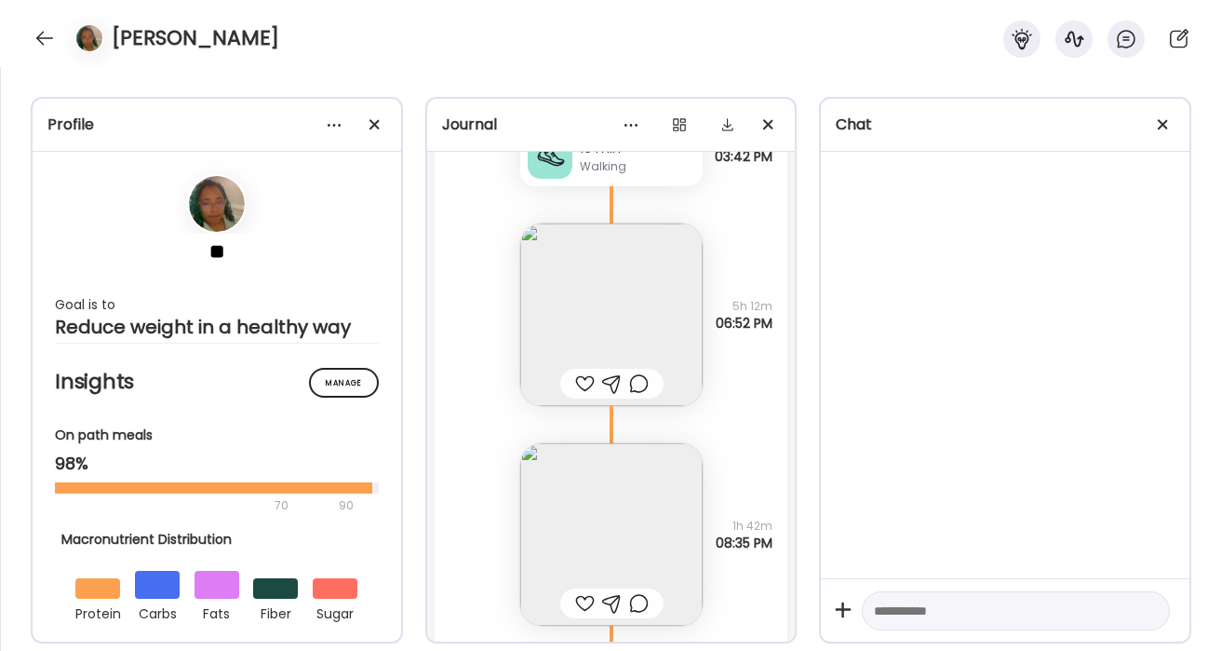
click at [611, 321] on img at bounding box center [611, 314] width 182 height 182
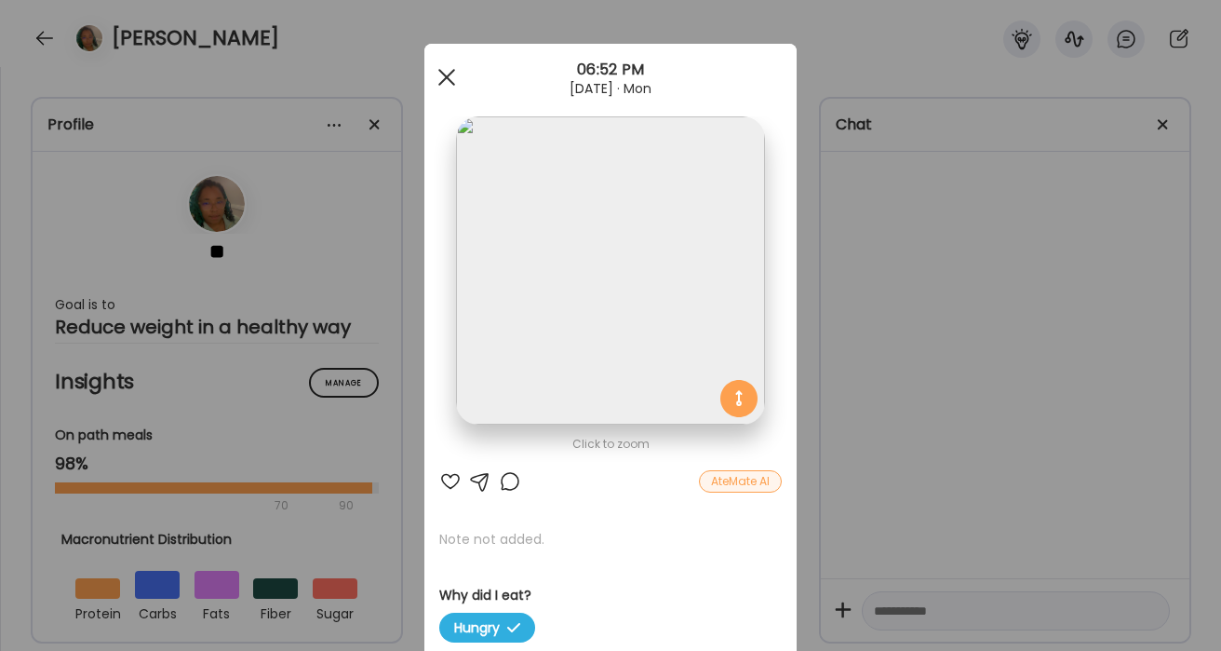
click at [441, 73] on span at bounding box center [446, 77] width 17 height 17
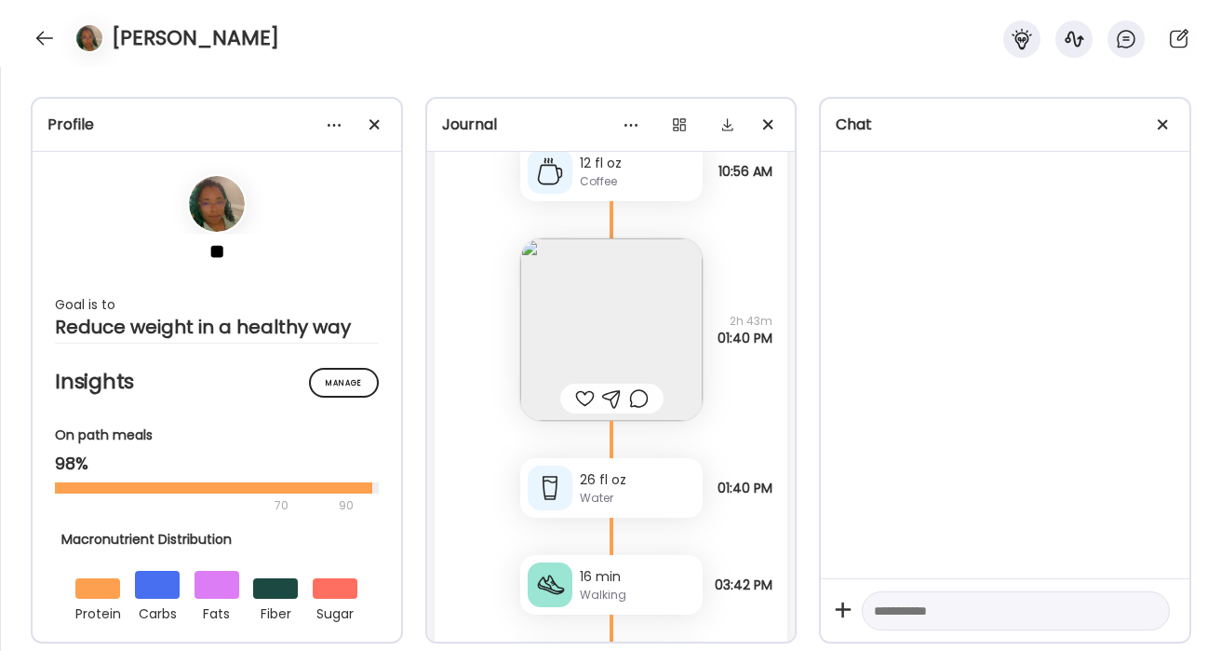
scroll to position [62732, 0]
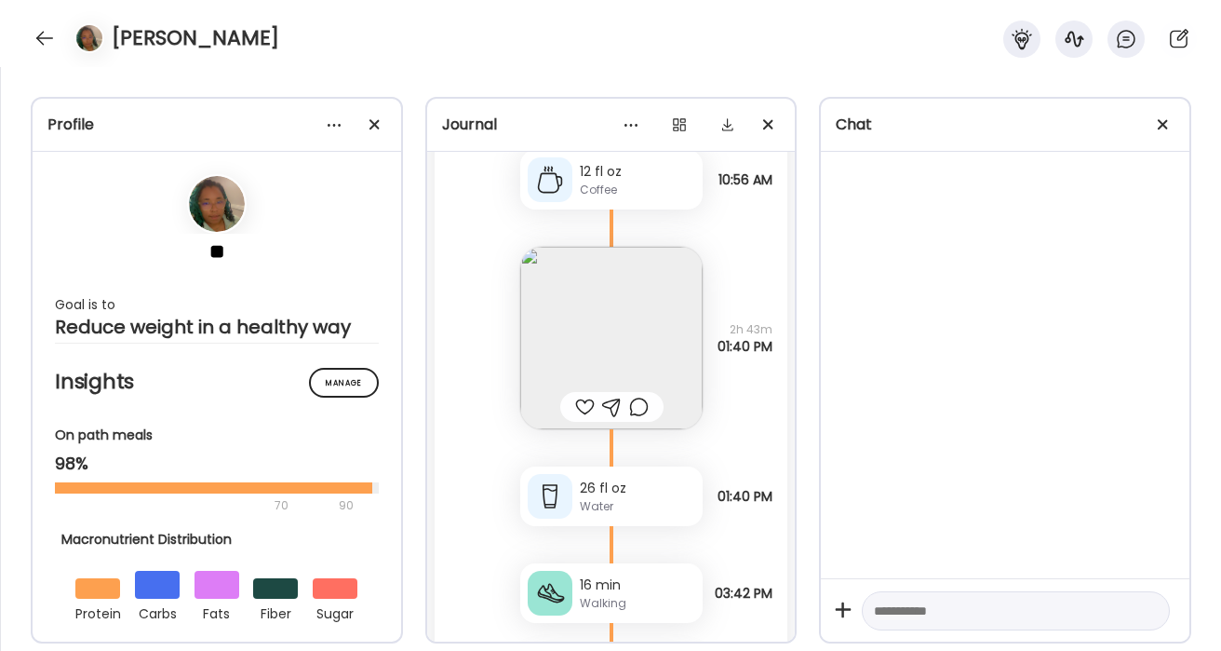
click at [674, 318] on img at bounding box center [611, 338] width 182 height 182
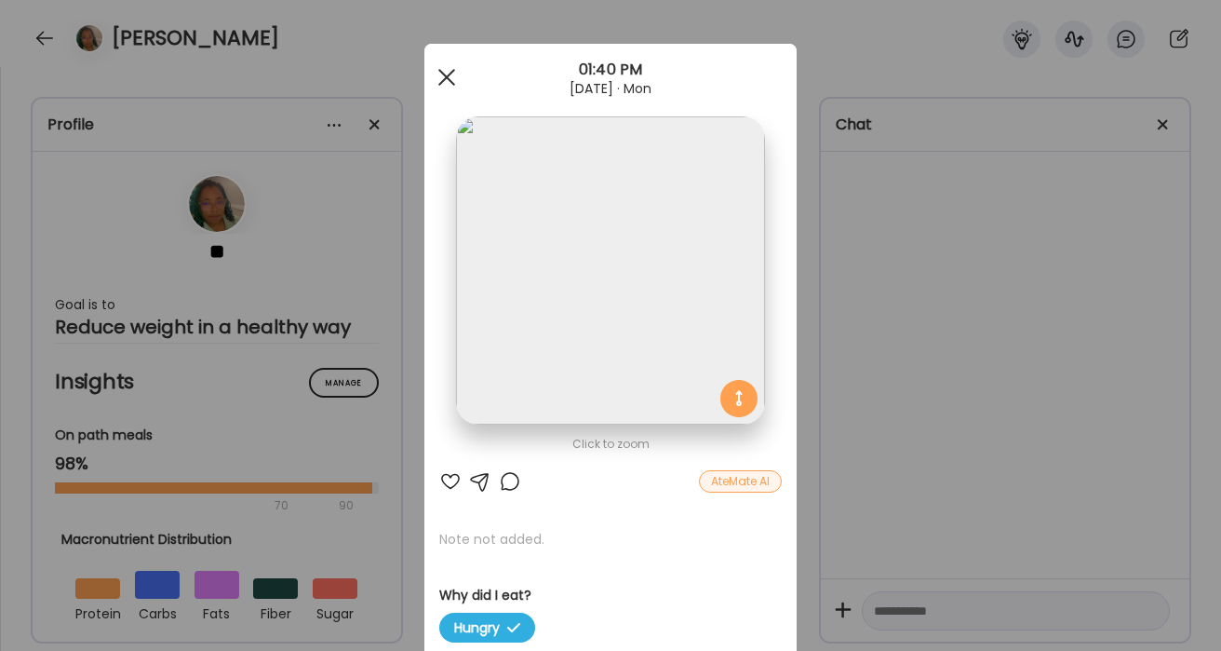
click at [453, 81] on div at bounding box center [446, 77] width 37 height 37
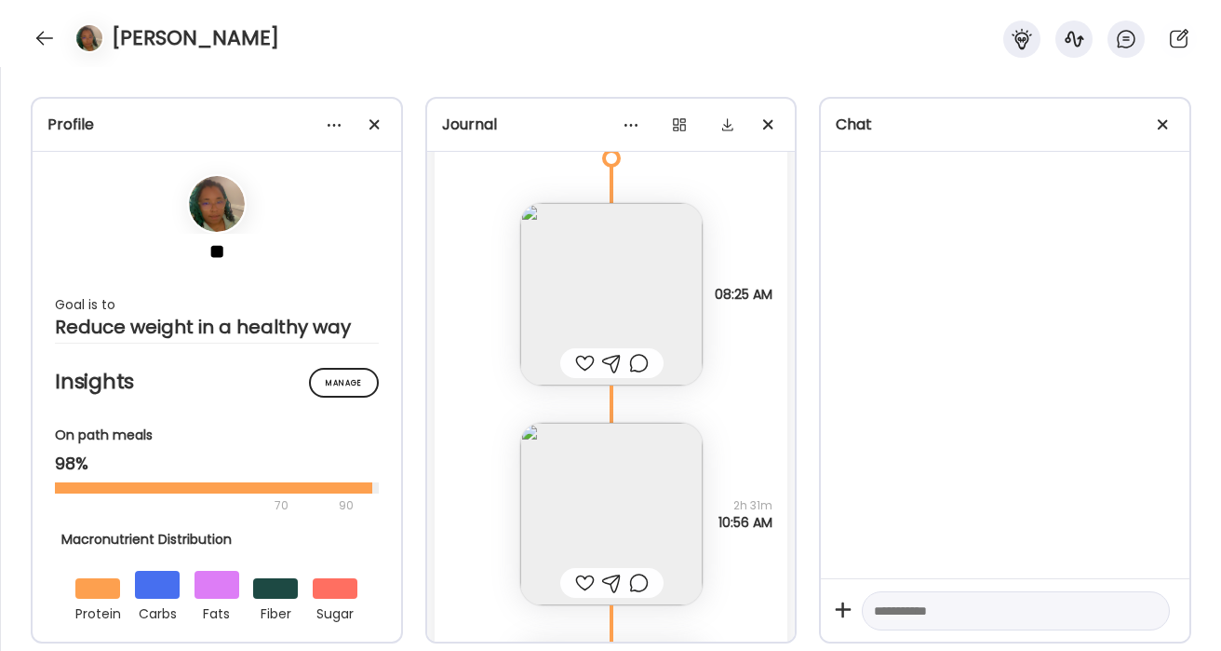
scroll to position [62239, 0]
click at [653, 301] on img at bounding box center [611, 295] width 182 height 182
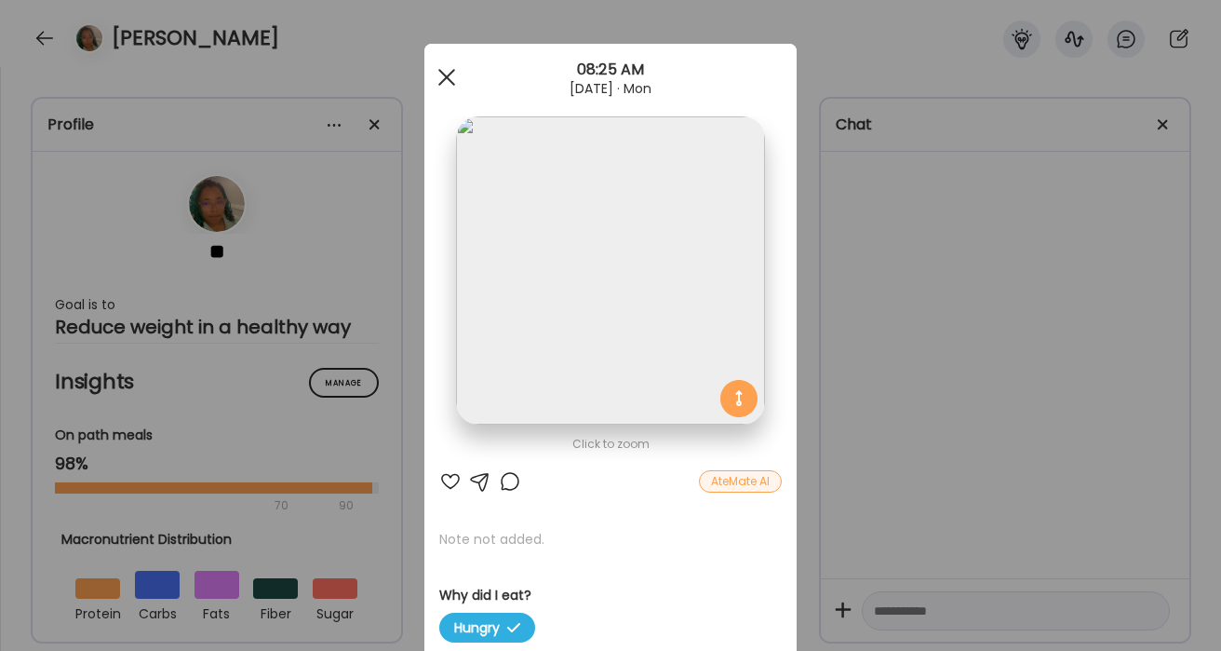
click at [444, 72] on div at bounding box center [446, 77] width 37 height 37
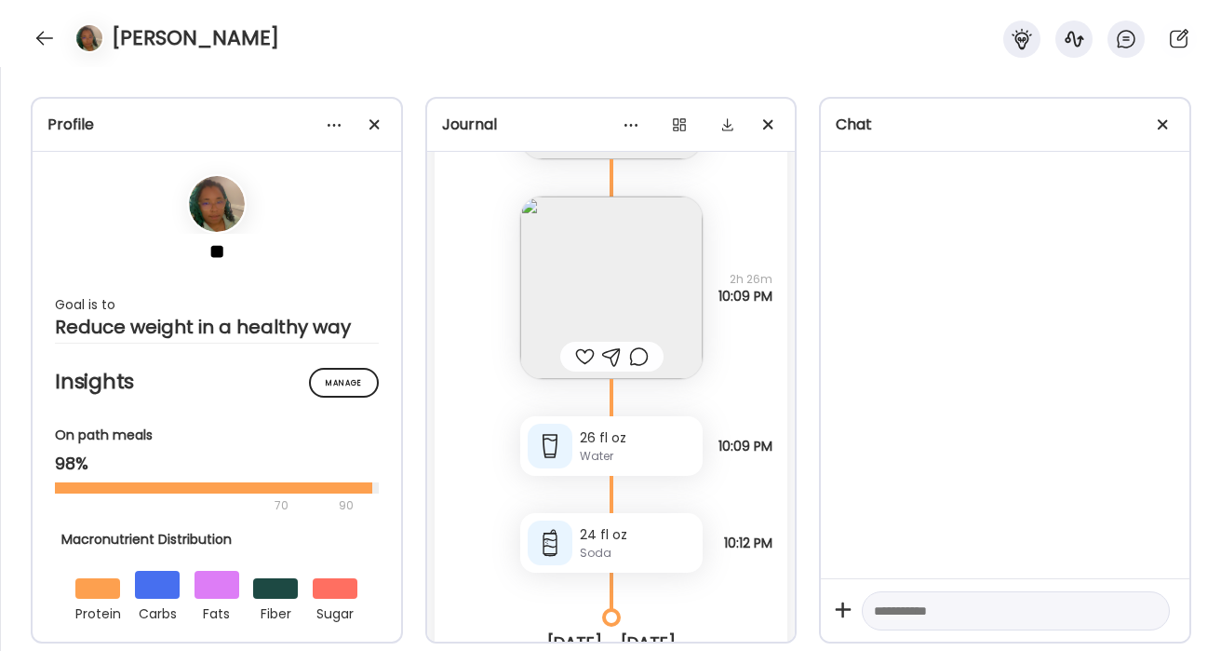
scroll to position [61483, 0]
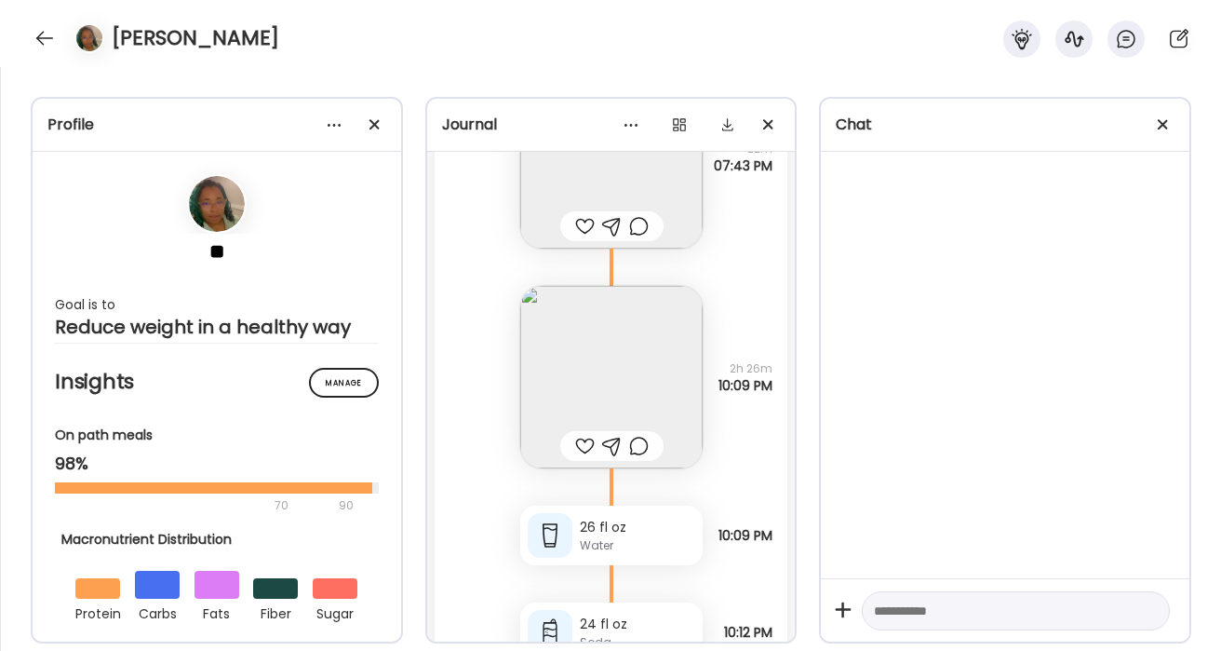
click at [598, 329] on img at bounding box center [611, 377] width 182 height 182
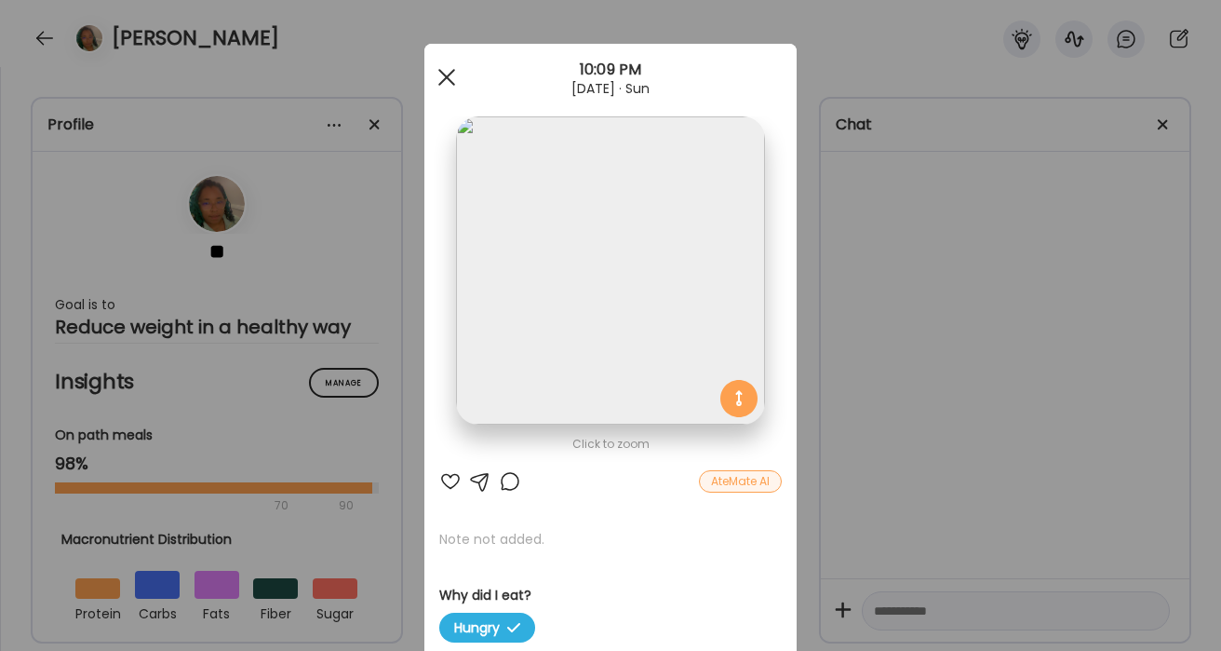
click at [438, 85] on span at bounding box center [446, 77] width 17 height 17
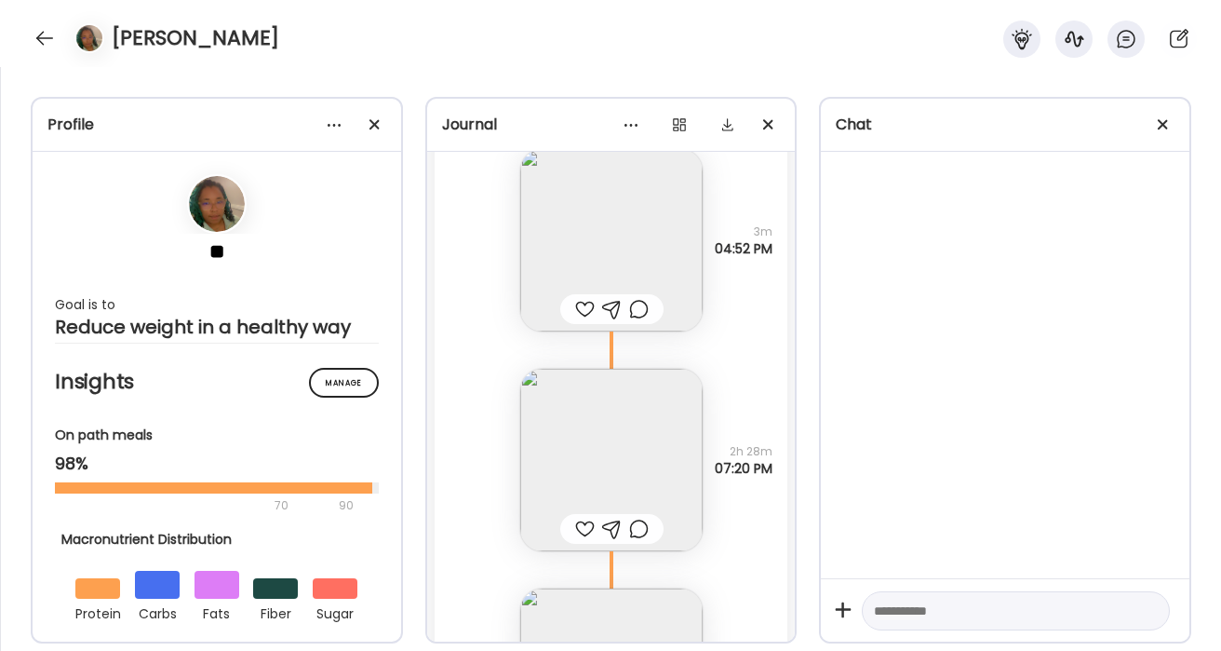
scroll to position [60945, 0]
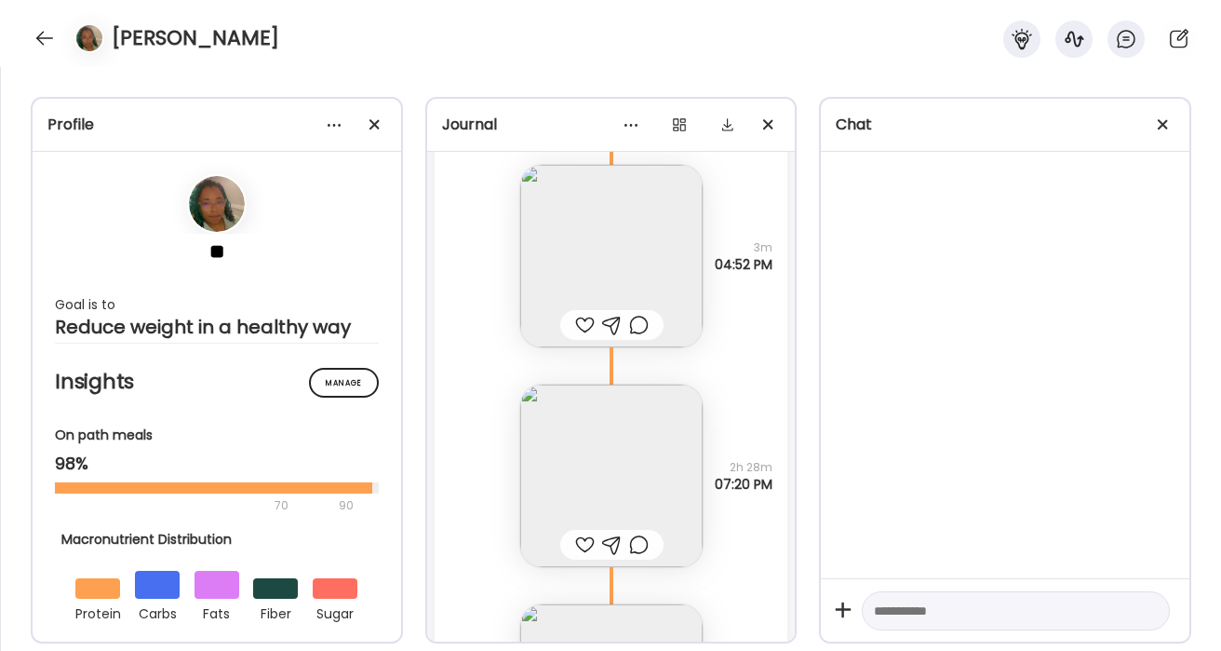
click at [545, 428] on img at bounding box center [611, 475] width 182 height 182
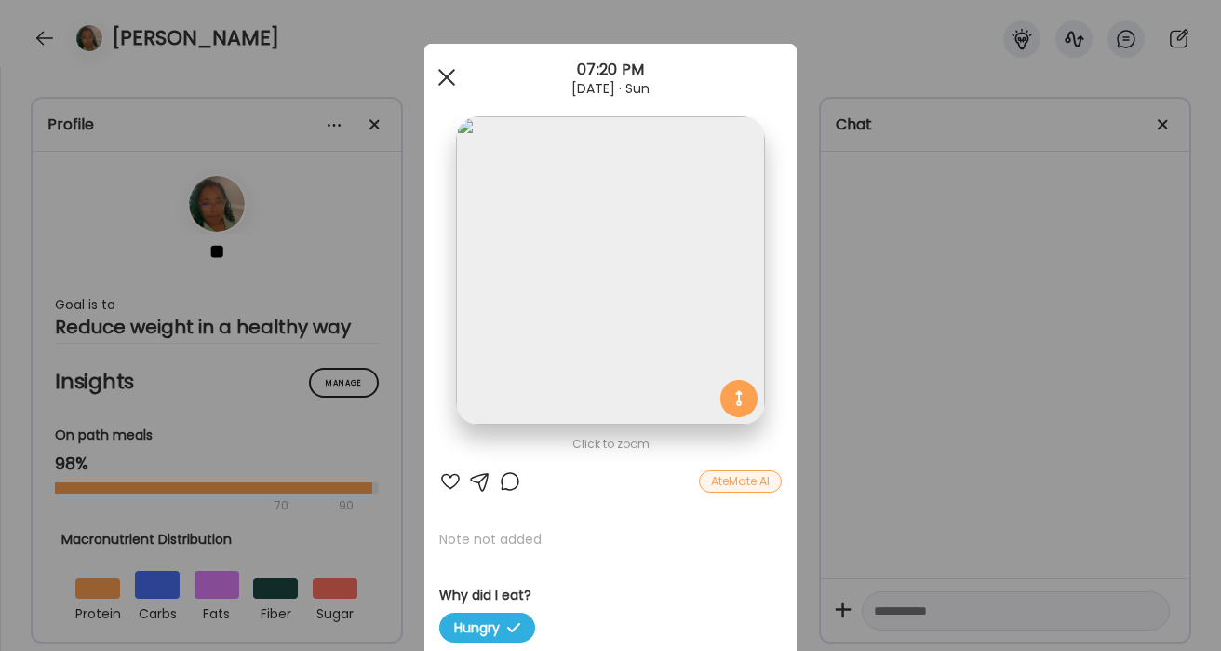
click at [450, 76] on div at bounding box center [446, 77] width 37 height 37
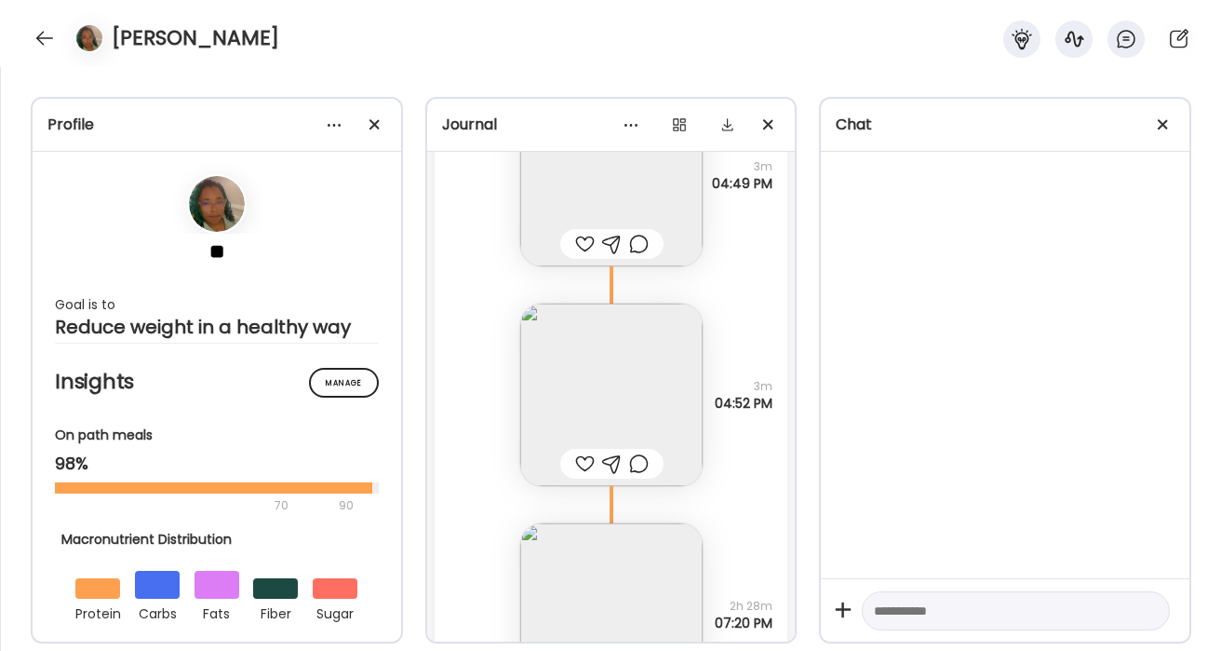
scroll to position [60802, 0]
click at [663, 377] on img at bounding box center [611, 399] width 182 height 182
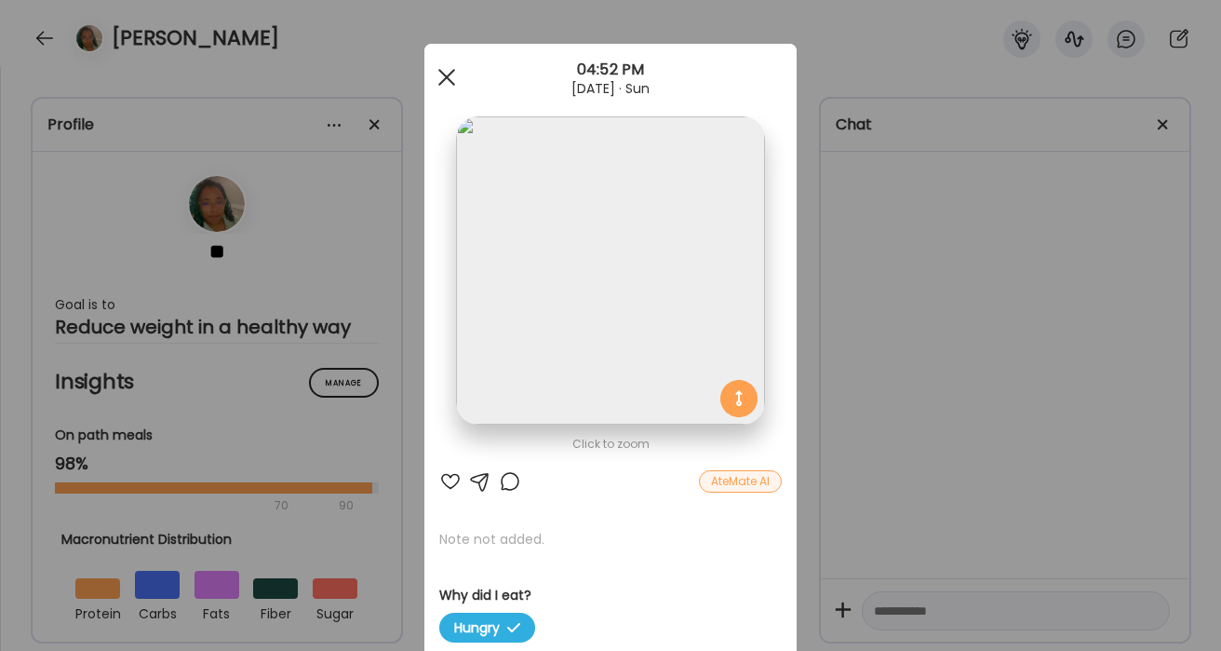
click at [450, 83] on div at bounding box center [446, 77] width 37 height 37
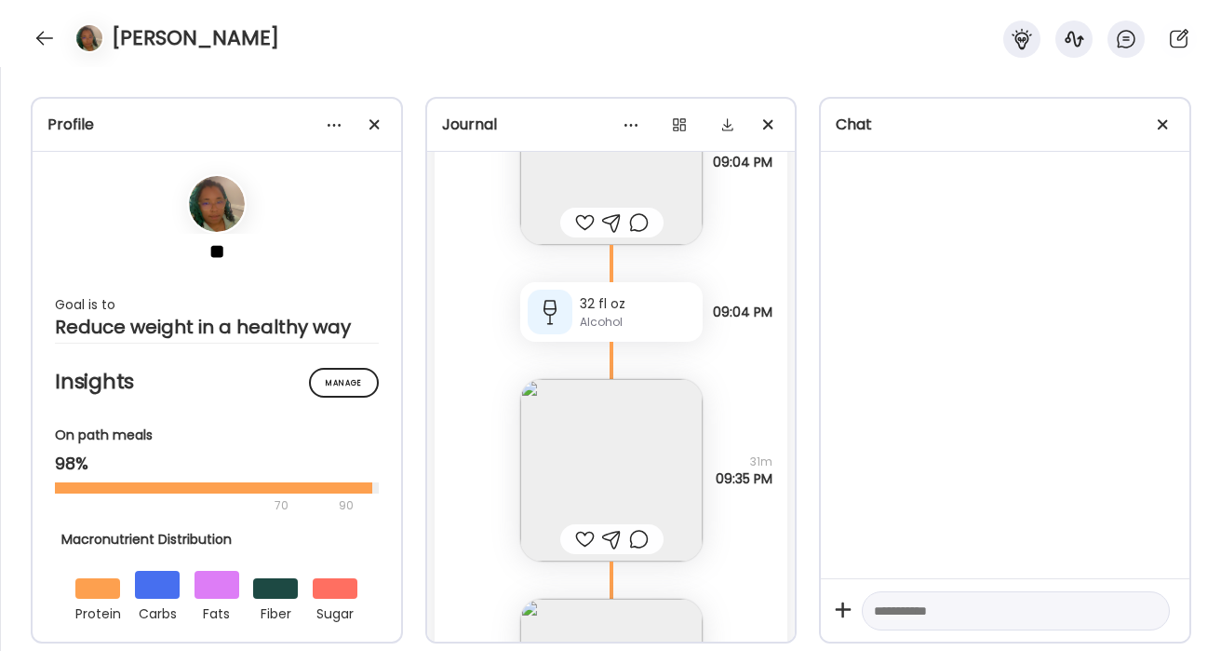
scroll to position [55437, 0]
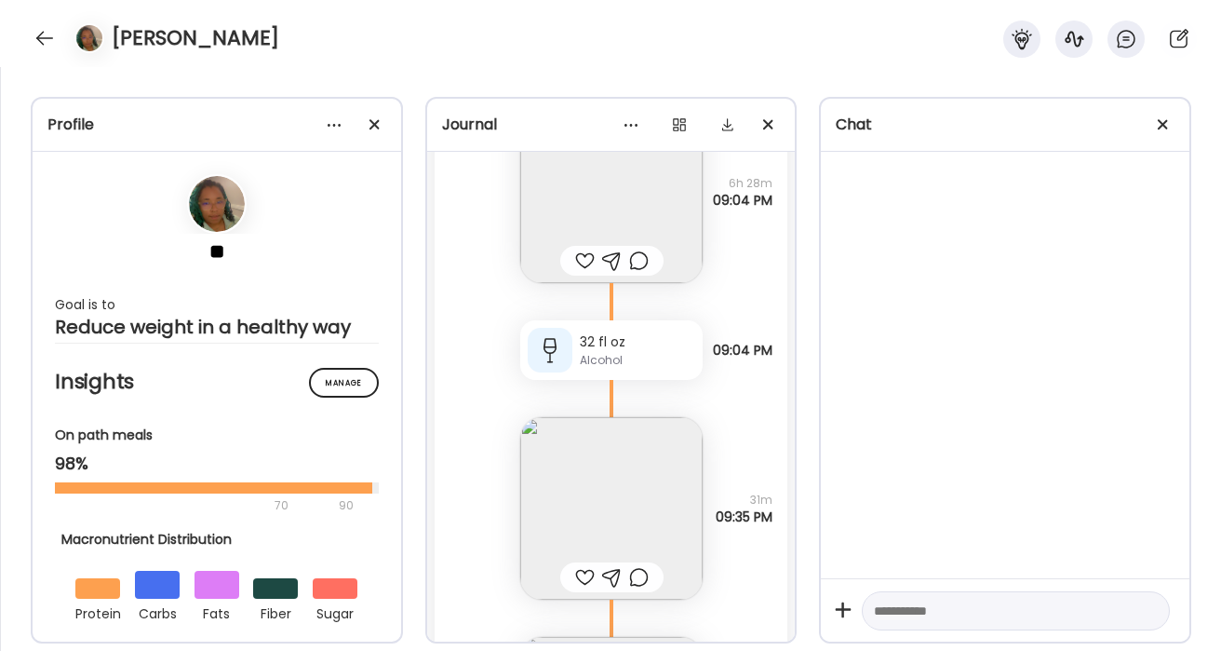
click at [629, 449] on img at bounding box center [611, 508] width 182 height 182
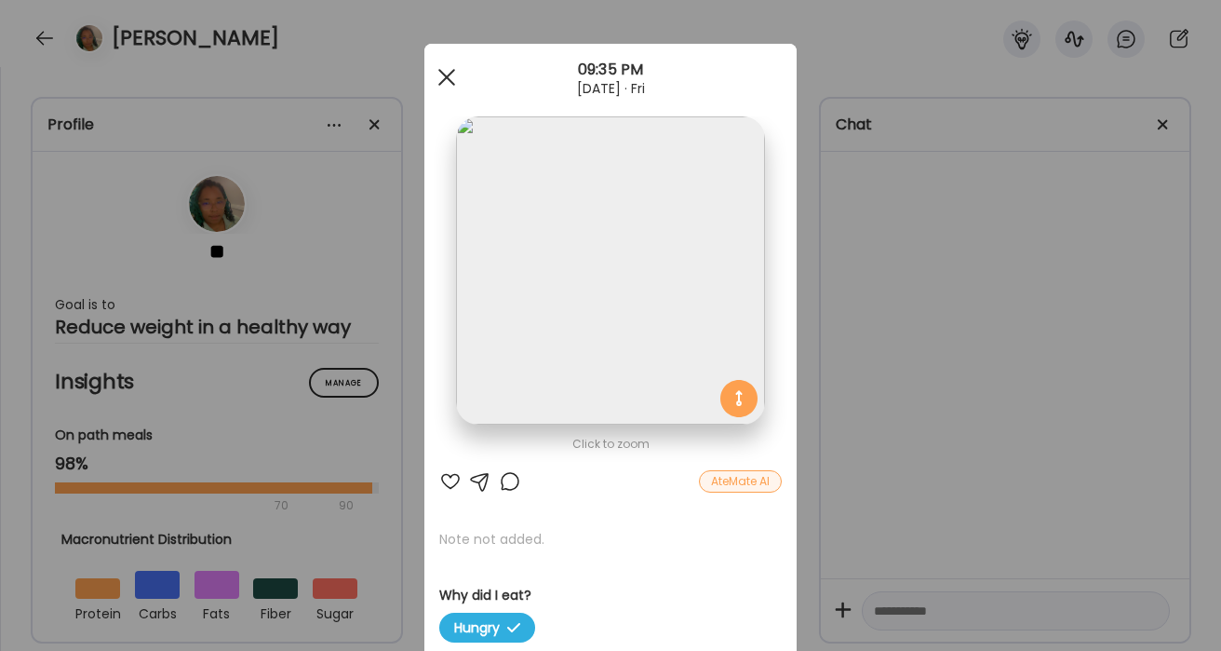
click at [445, 86] on div at bounding box center [446, 77] width 37 height 37
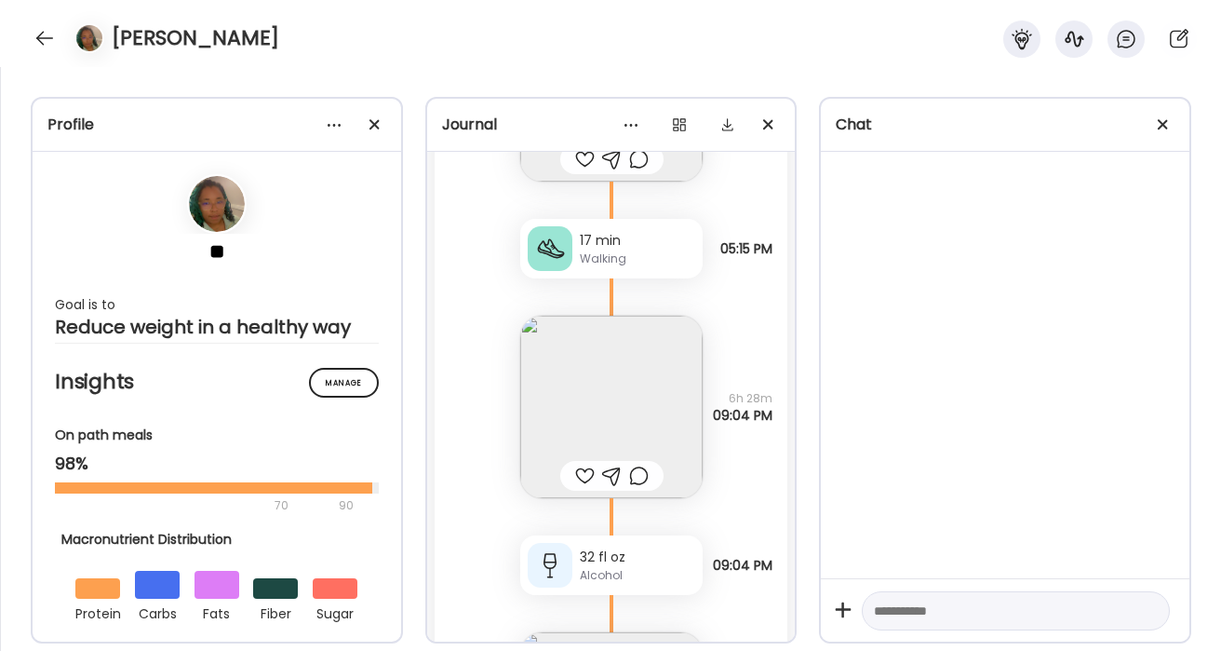
scroll to position [55203, 0]
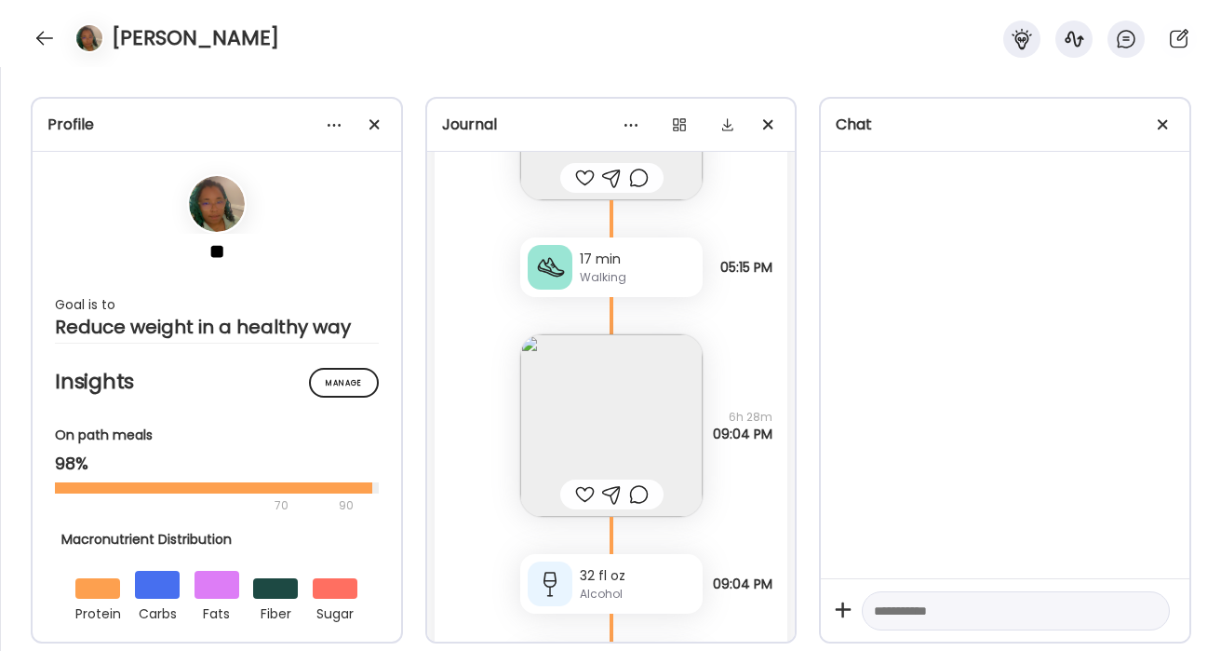
click at [677, 423] on img at bounding box center [611, 425] width 182 height 182
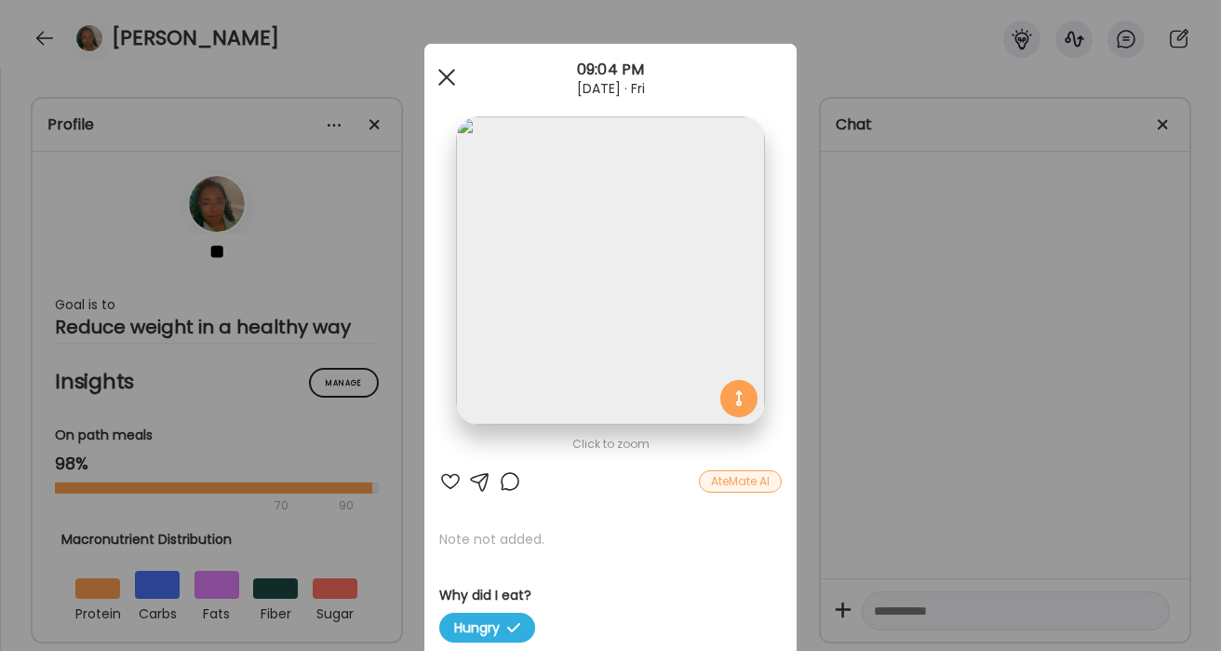
click at [442, 84] on div at bounding box center [446, 77] width 37 height 37
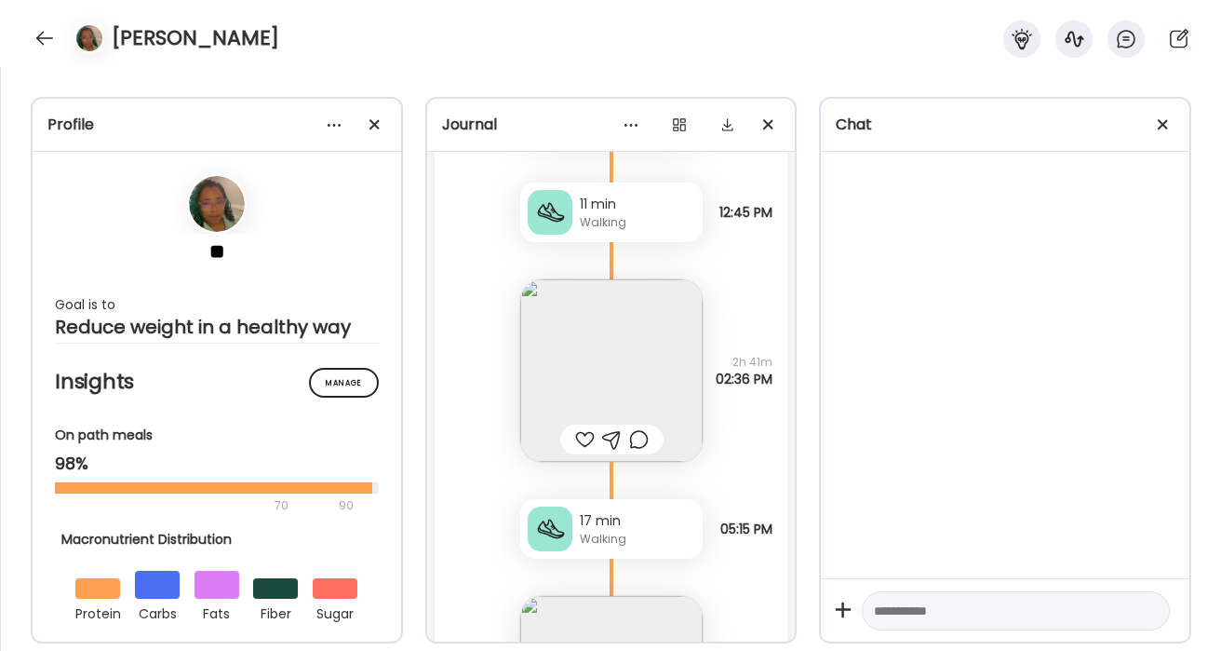
scroll to position [54987, 0]
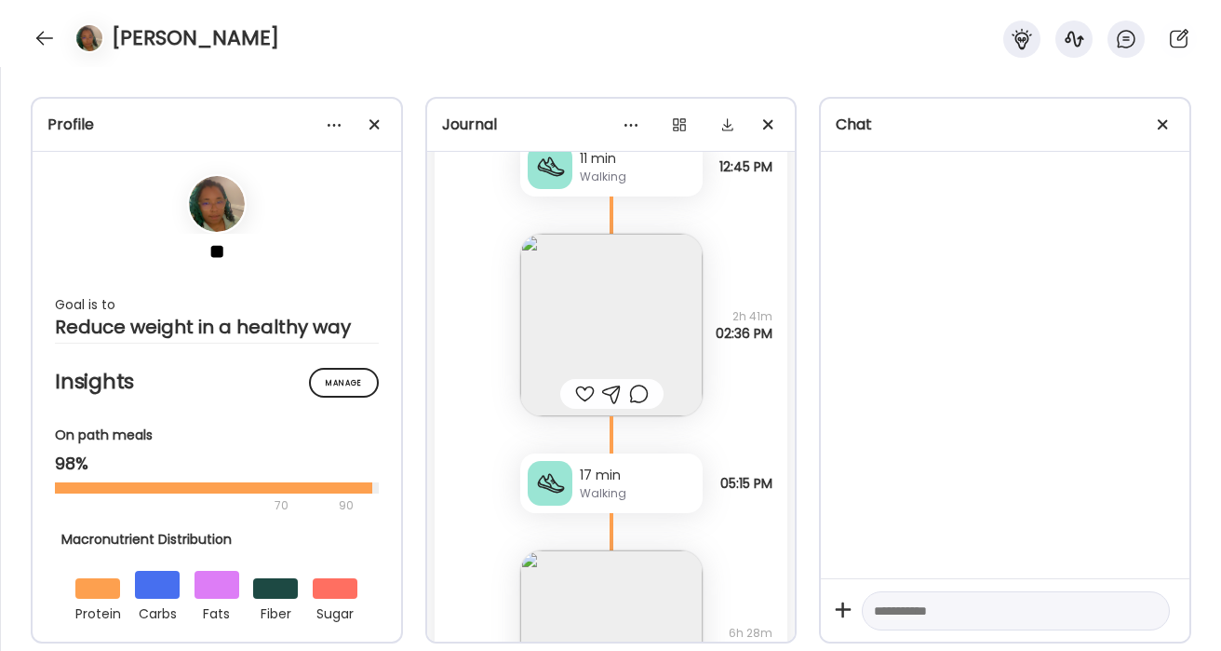
click at [655, 270] on img at bounding box center [611, 325] width 182 height 182
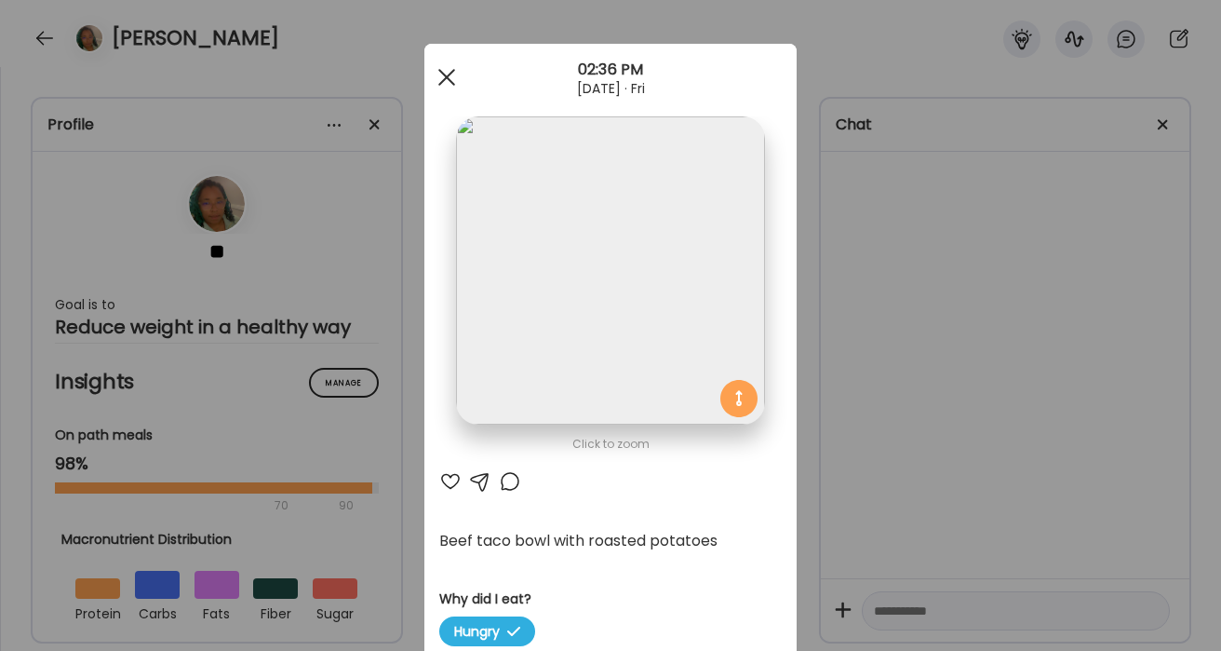
click at [438, 74] on div at bounding box center [446, 77] width 37 height 37
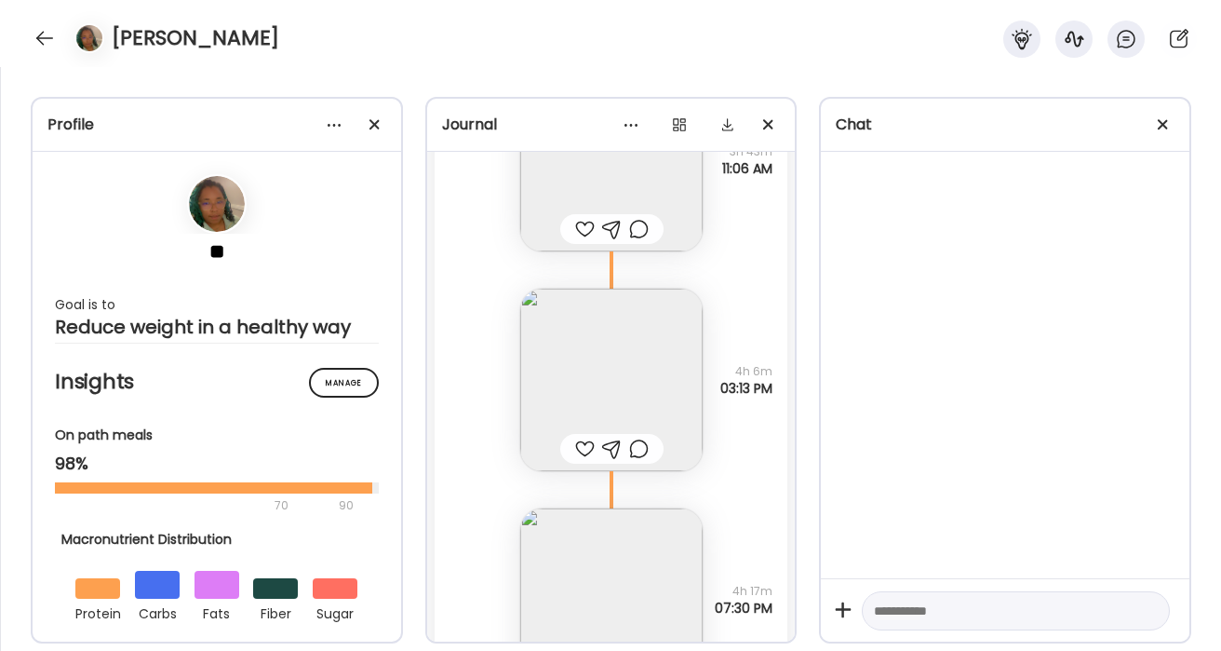
scroll to position [52839, 0]
click at [624, 370] on img at bounding box center [611, 384] width 182 height 182
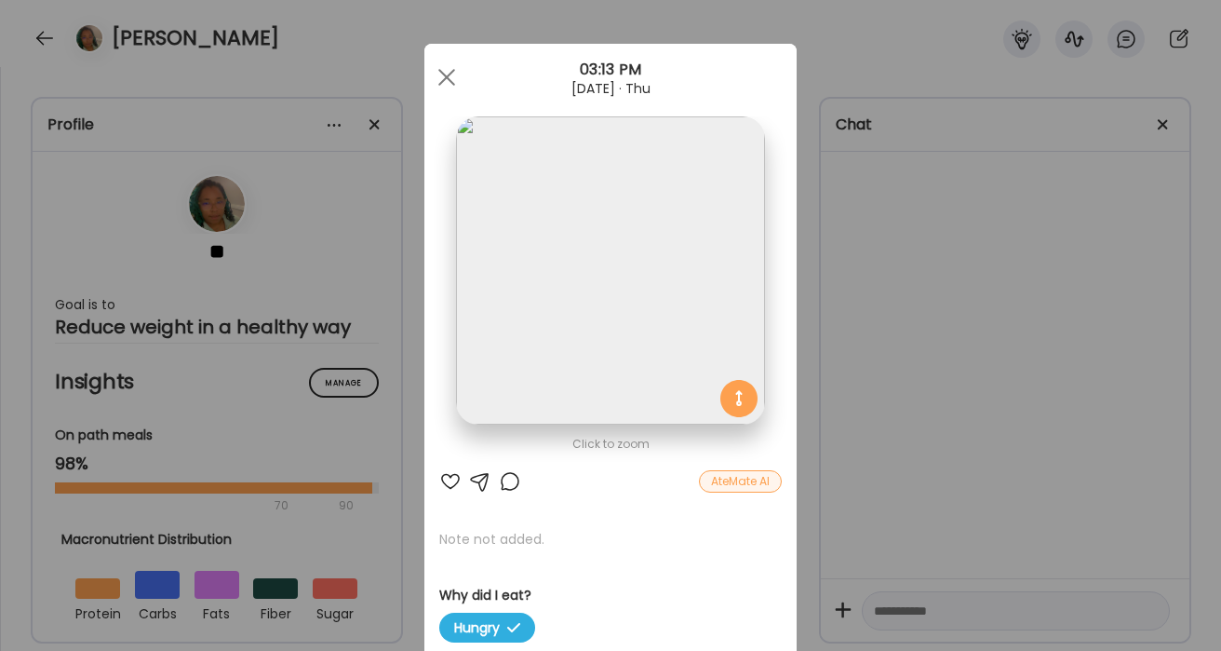
scroll to position [0, 0]
click at [456, 77] on div at bounding box center [446, 78] width 37 height 37
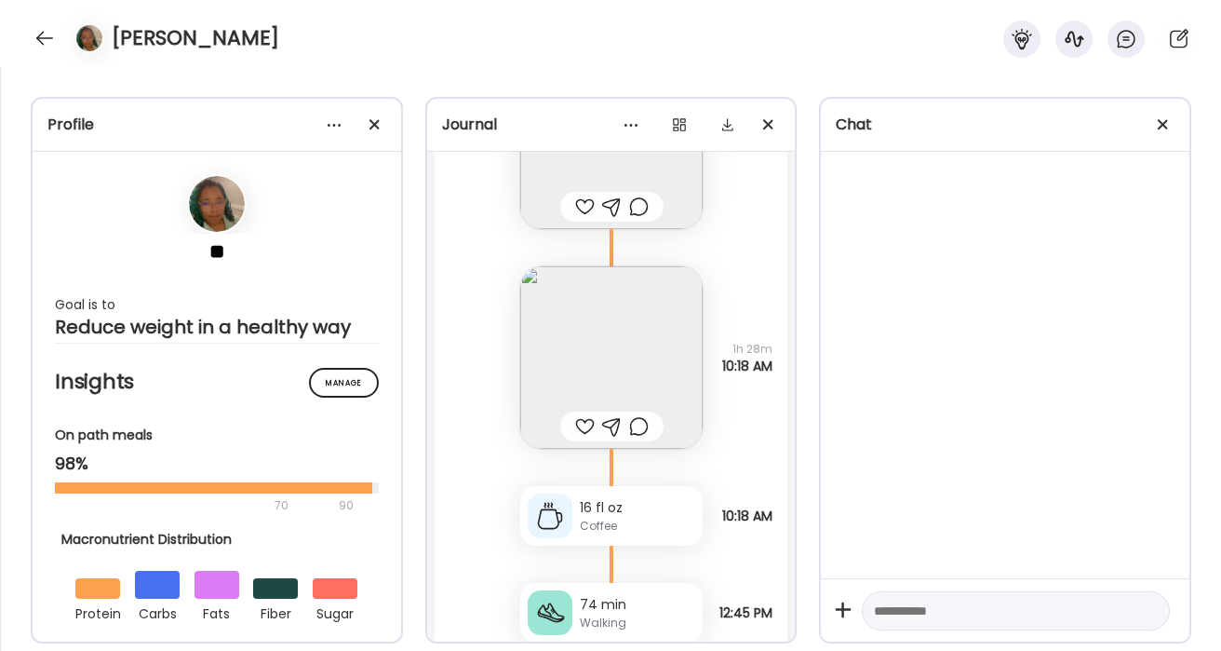
scroll to position [50994, 0]
click at [646, 305] on img at bounding box center [611, 361] width 182 height 182
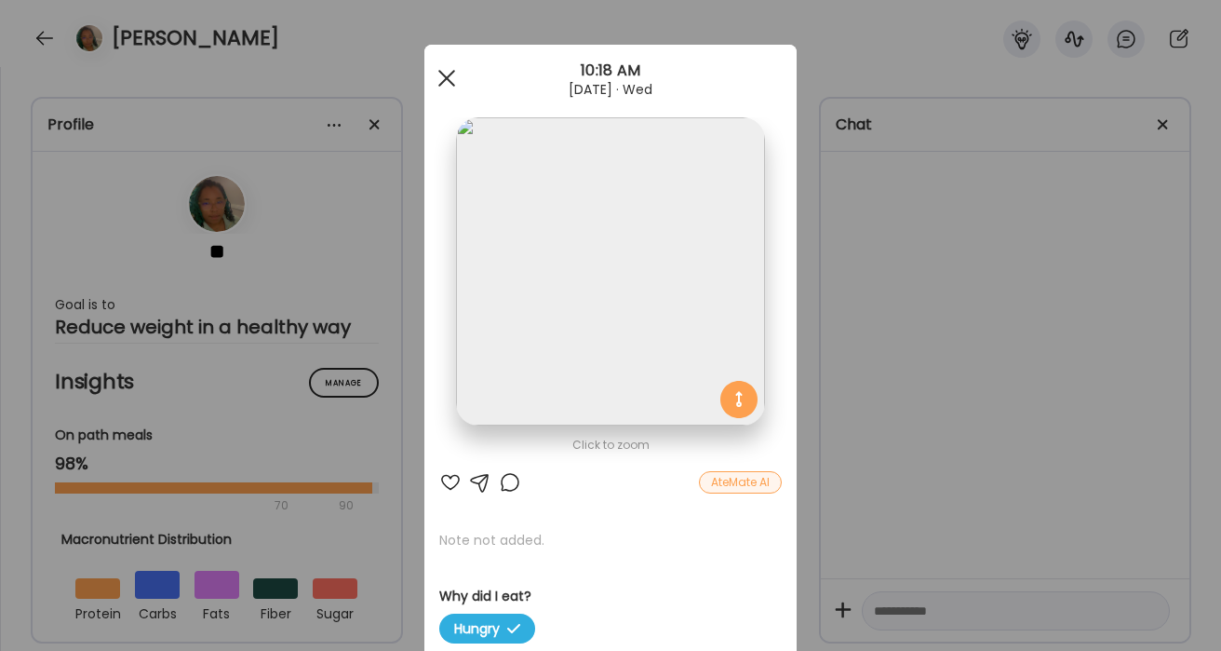
click at [441, 73] on span at bounding box center [446, 78] width 17 height 17
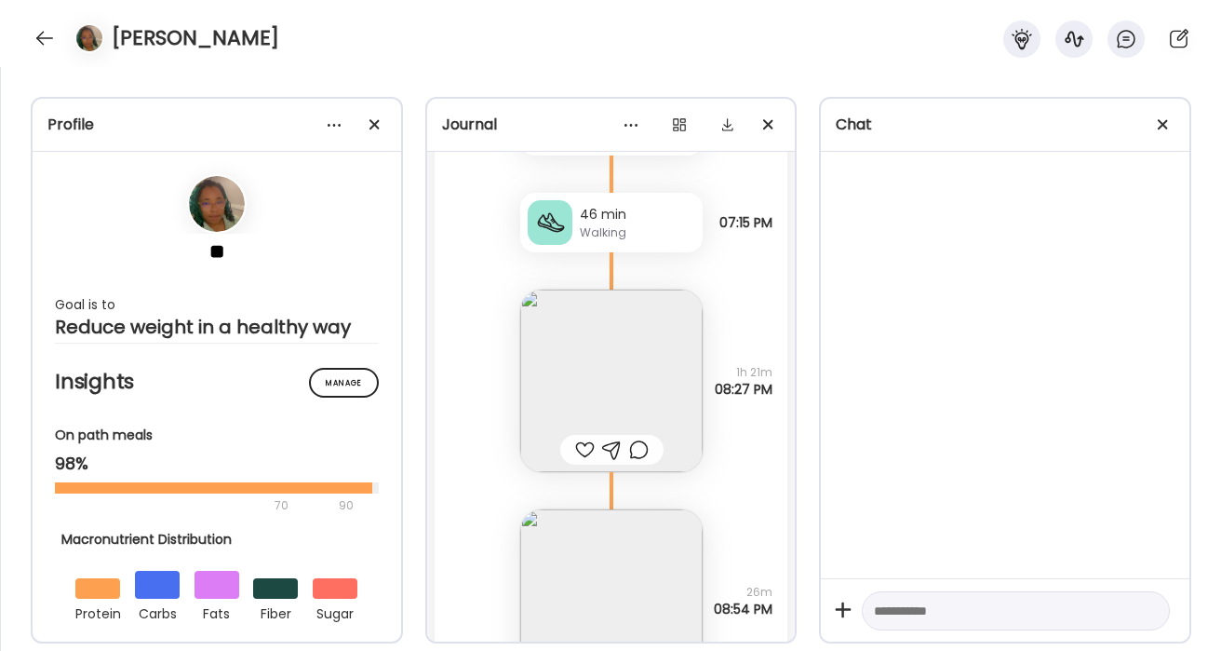
scroll to position [50032, 0]
click at [669, 351] on img at bounding box center [611, 381] width 182 height 182
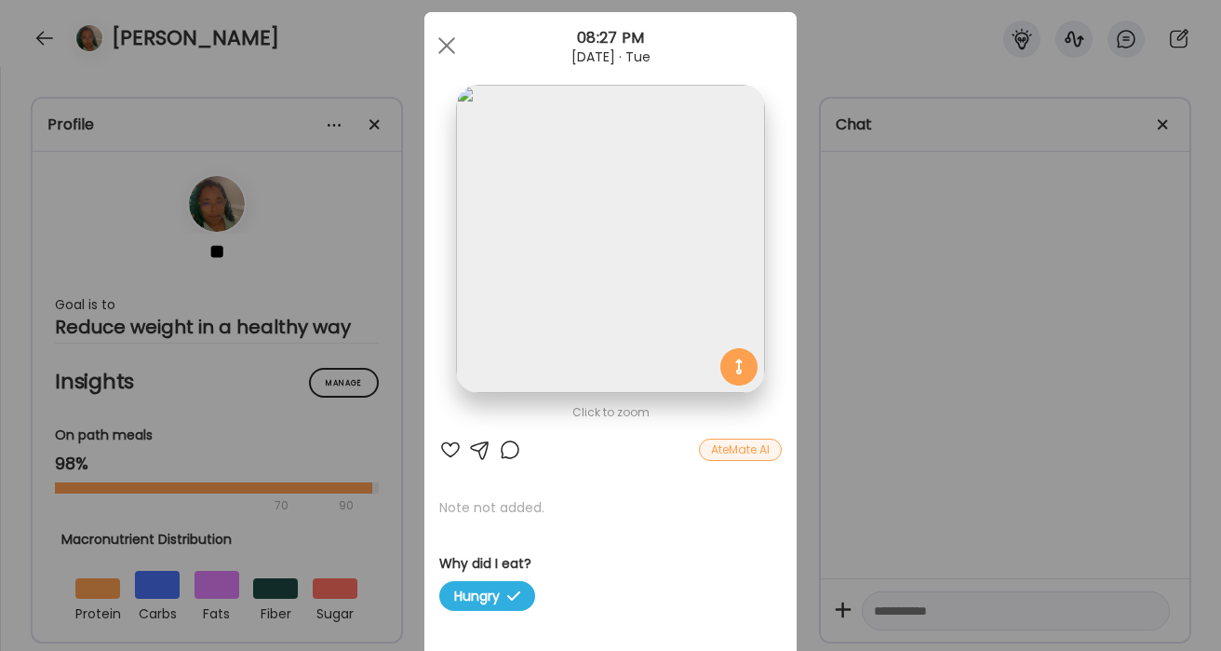
scroll to position [0, 0]
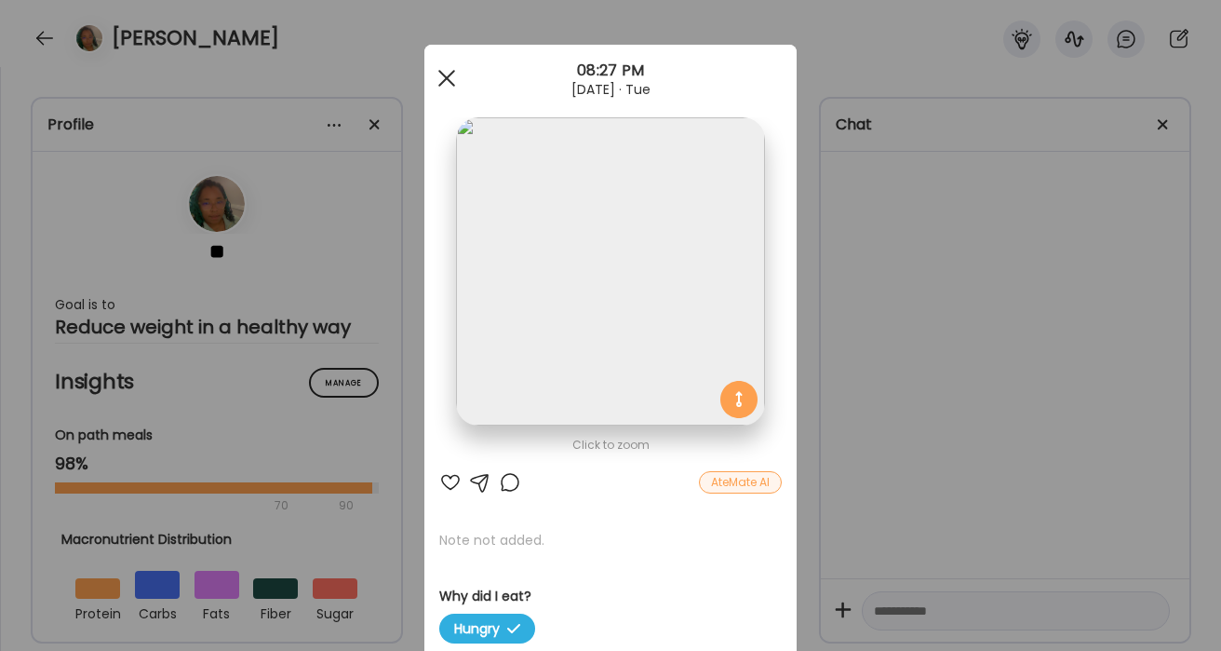
click at [447, 74] on div at bounding box center [446, 78] width 37 height 37
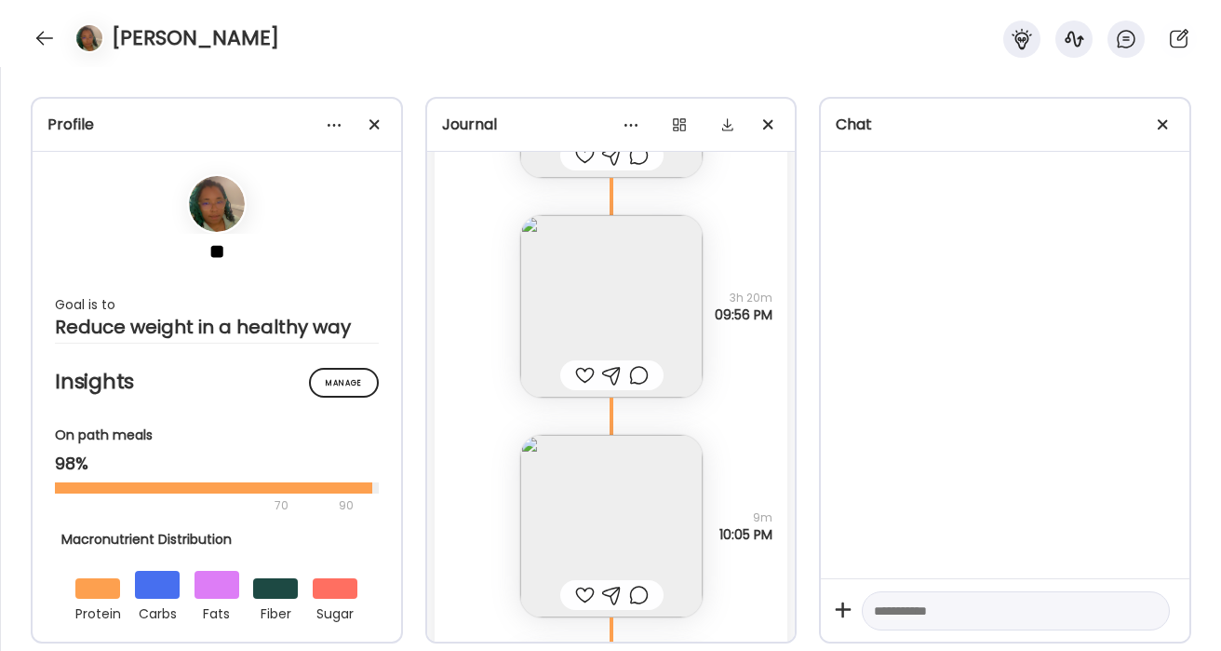
scroll to position [47511, 0]
click at [637, 284] on img at bounding box center [611, 307] width 182 height 182
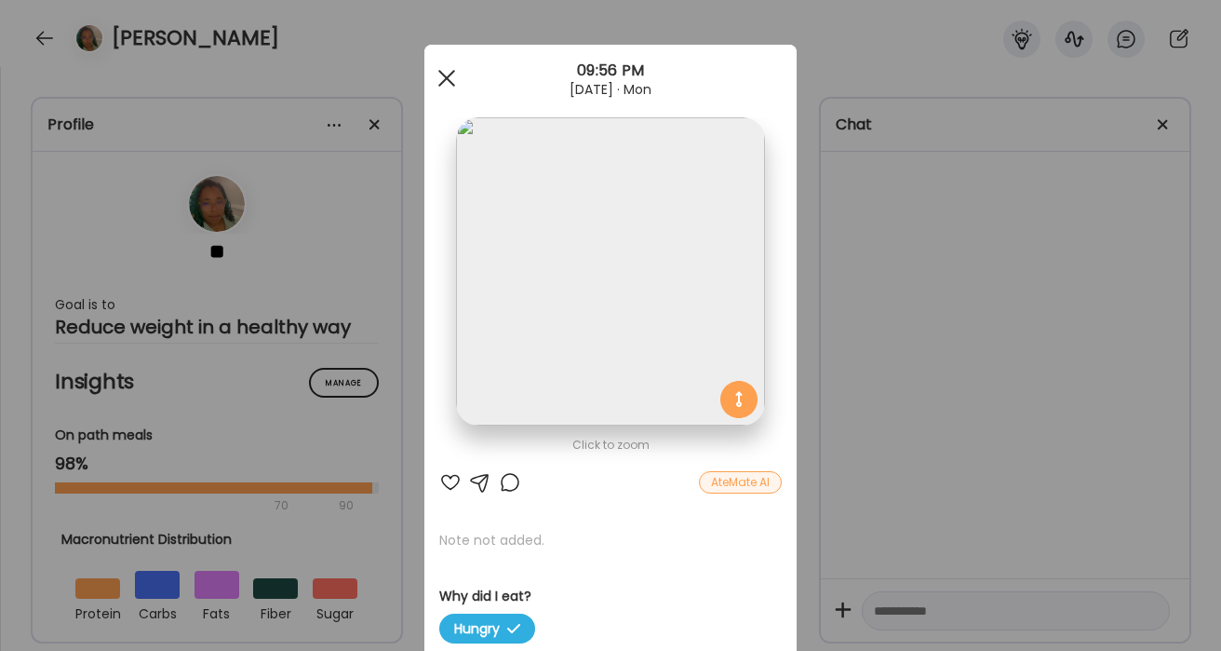
click at [443, 84] on div at bounding box center [446, 78] width 37 height 37
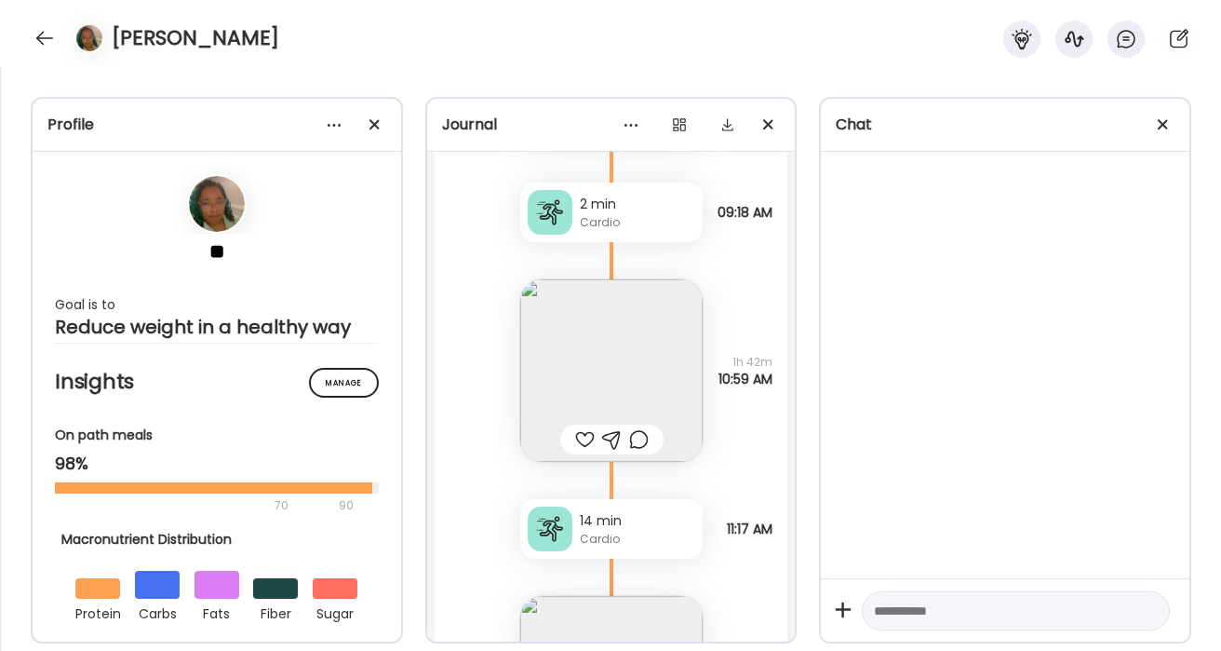
scroll to position [45992, 0]
